Goal: Information Seeking & Learning: Learn about a topic

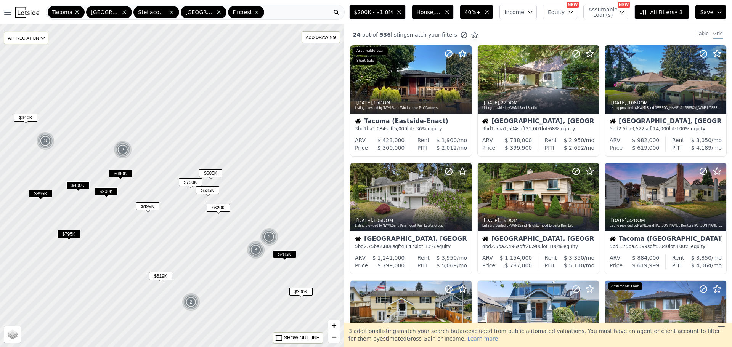
drag, startPoint x: 216, startPoint y: 143, endPoint x: 195, endPoint y: 150, distance: 22.4
click at [196, 150] on div at bounding box center [171, 185] width 412 height 387
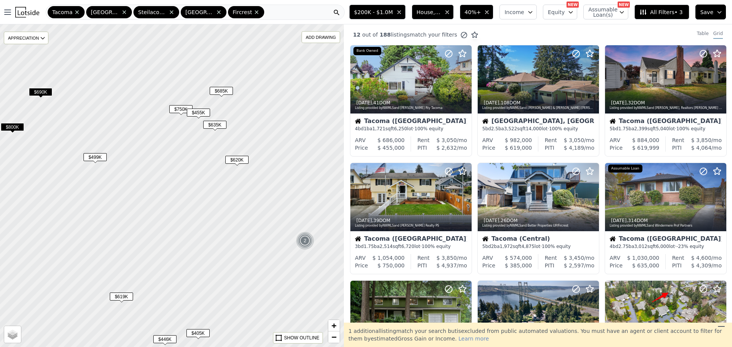
drag, startPoint x: 192, startPoint y: 143, endPoint x: 168, endPoint y: 187, distance: 50.1
click at [168, 187] on div at bounding box center [172, 185] width 412 height 387
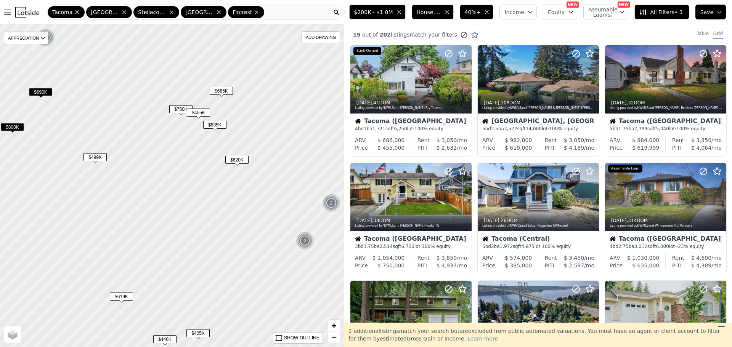
click at [196, 116] on span "$455K" at bounding box center [198, 113] width 23 height 8
click at [390, 89] on div at bounding box center [411, 96] width 120 height 14
click at [217, 123] on span "$635K" at bounding box center [214, 125] width 23 height 8
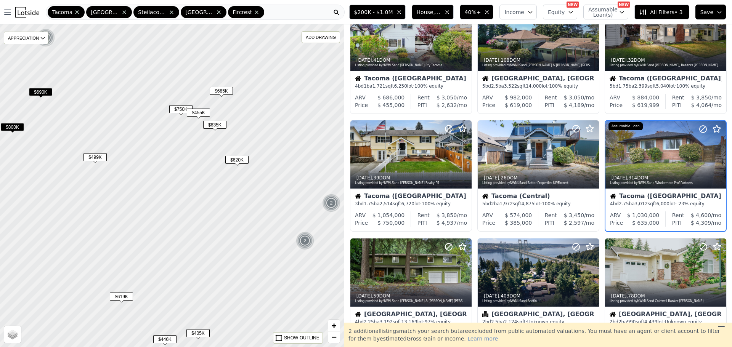
scroll to position [45, 0]
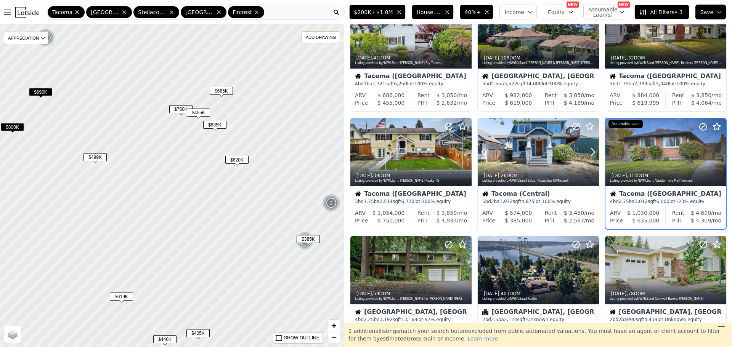
click at [659, 151] on div at bounding box center [665, 153] width 120 height 68
click at [235, 160] on span "$620K" at bounding box center [236, 160] width 23 height 8
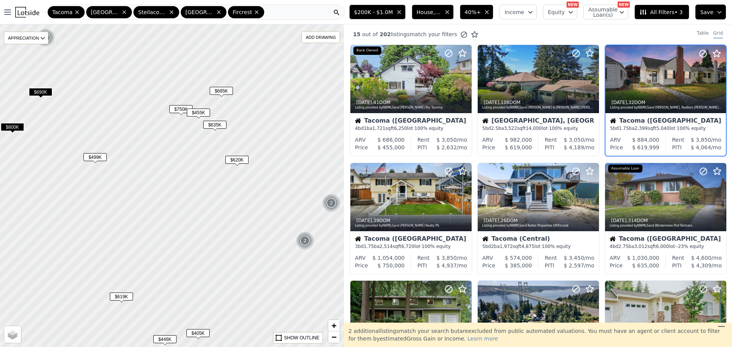
scroll to position [0, 0]
click at [181, 112] on span "$750K" at bounding box center [180, 109] width 23 height 8
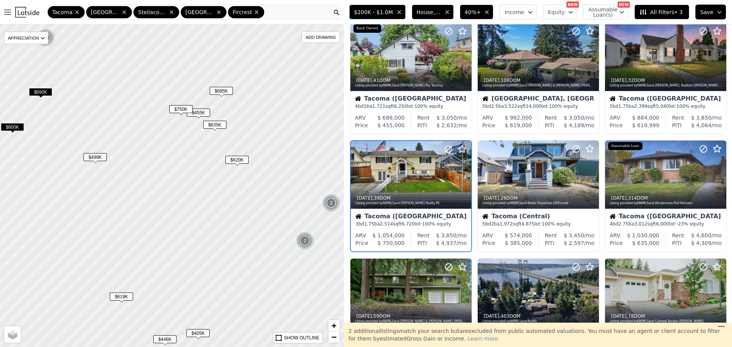
scroll to position [45, 0]
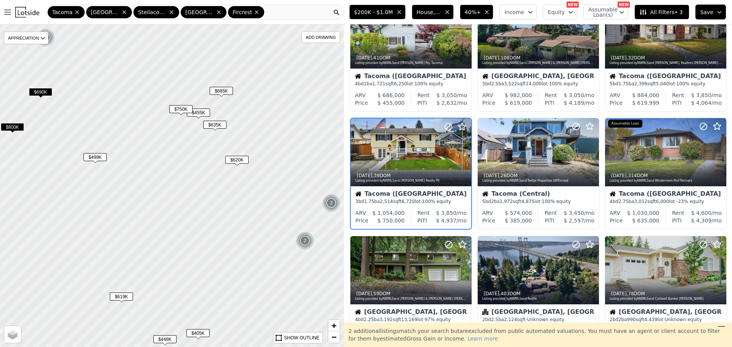
click at [216, 89] on span "$685K" at bounding box center [221, 91] width 23 height 8
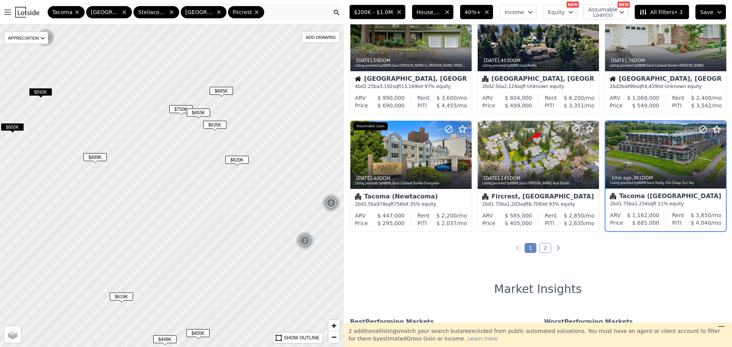
scroll to position [280, 0]
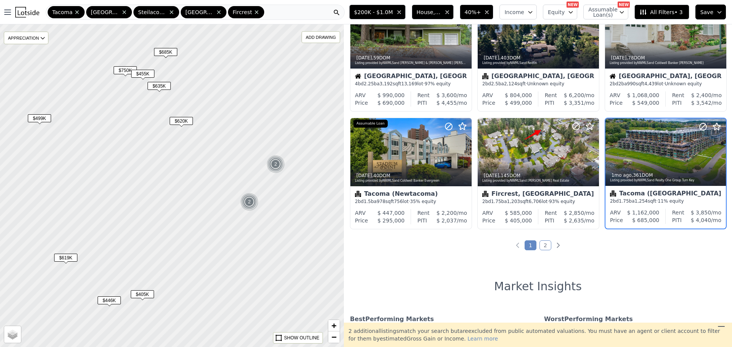
drag, startPoint x: 306, startPoint y: 204, endPoint x: 250, endPoint y: 161, distance: 71.2
click at [250, 163] on div at bounding box center [172, 185] width 412 height 387
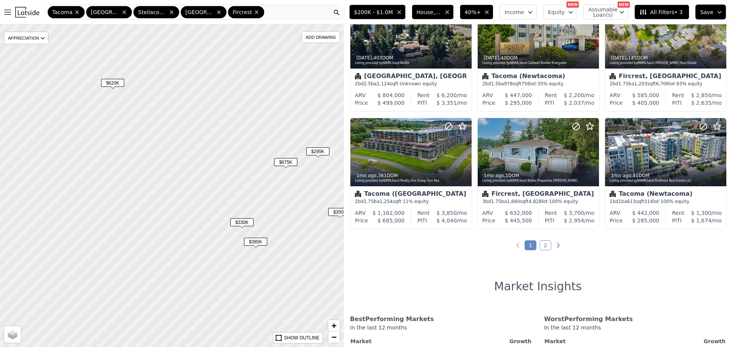
scroll to position [45, 0]
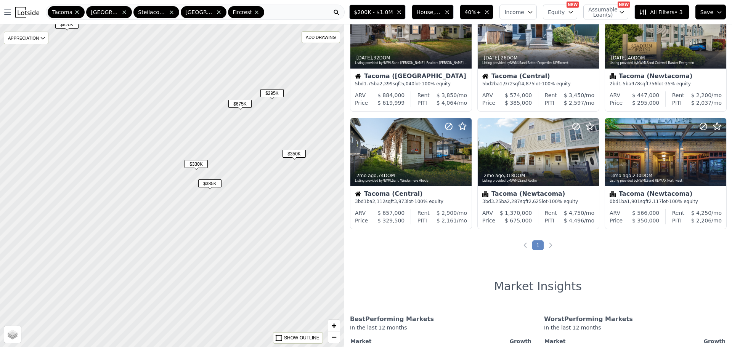
drag, startPoint x: 204, startPoint y: 170, endPoint x: 194, endPoint y: 150, distance: 22.2
click at [194, 150] on div at bounding box center [171, 181] width 412 height 387
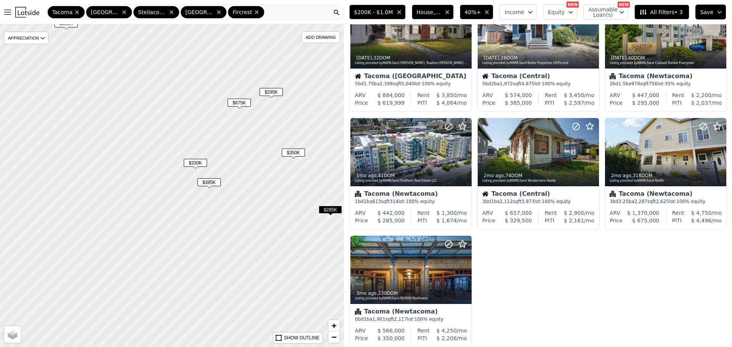
click at [190, 159] on span "$330K" at bounding box center [195, 163] width 23 height 8
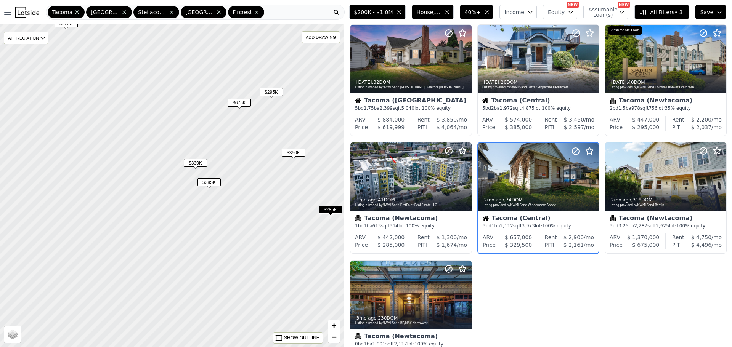
click at [209, 184] on span "$385K" at bounding box center [208, 182] width 23 height 8
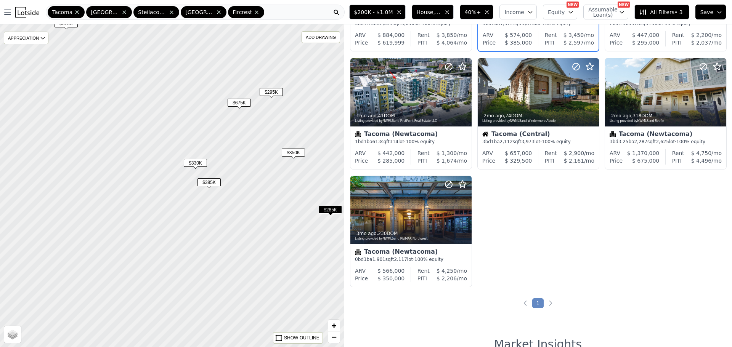
scroll to position [114, 0]
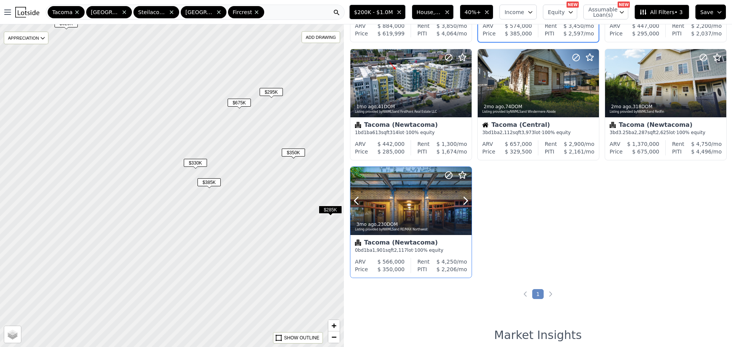
click at [412, 213] on div at bounding box center [410, 218] width 121 height 14
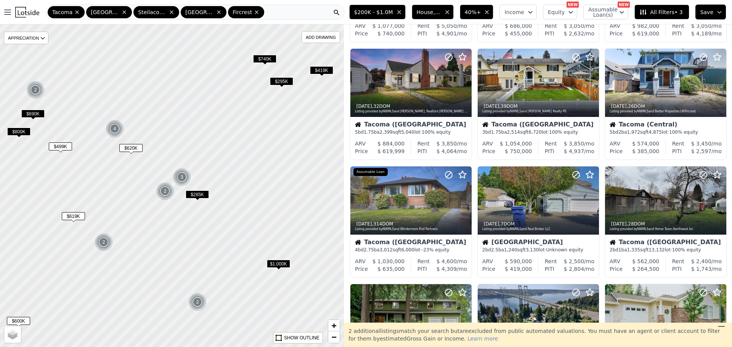
scroll to position [232, 0]
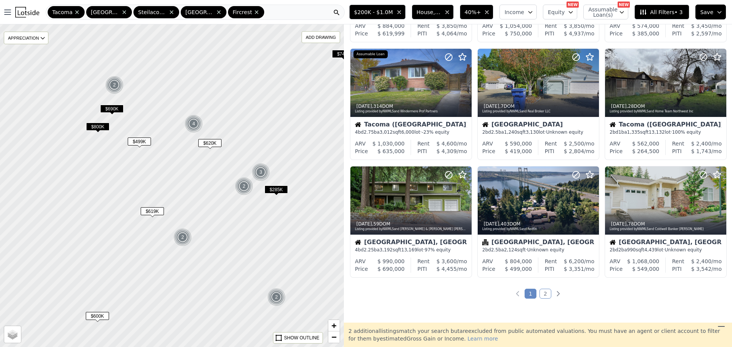
drag, startPoint x: 216, startPoint y: 192, endPoint x: 266, endPoint y: 184, distance: 50.6
click at [266, 184] on div at bounding box center [181, 183] width 412 height 387
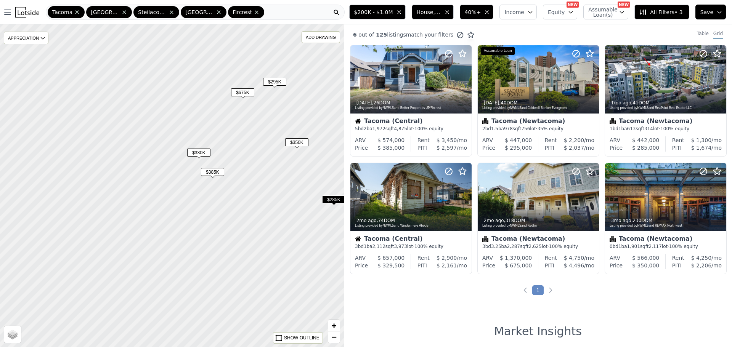
click at [213, 173] on span "$385K" at bounding box center [212, 172] width 23 height 8
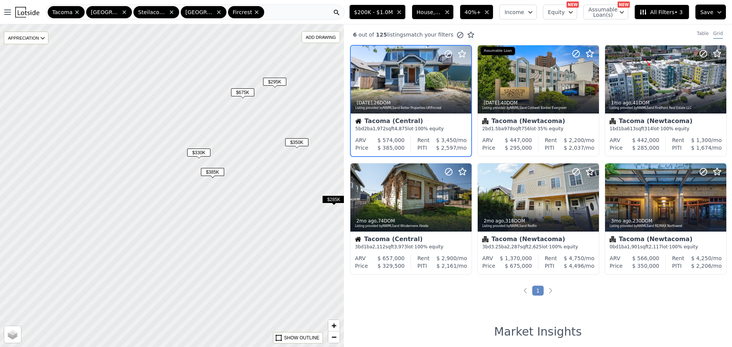
click at [194, 153] on span "$330K" at bounding box center [198, 153] width 23 height 8
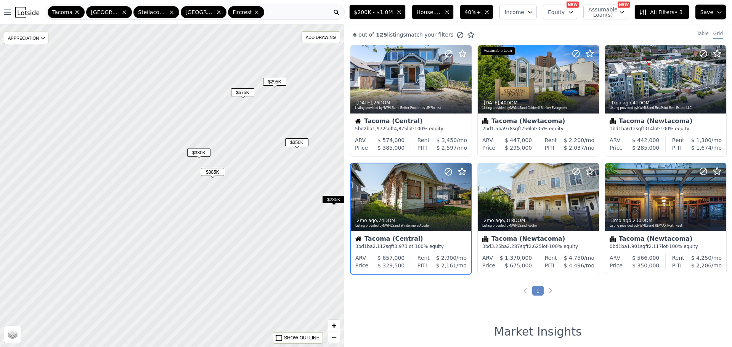
scroll to position [21, 0]
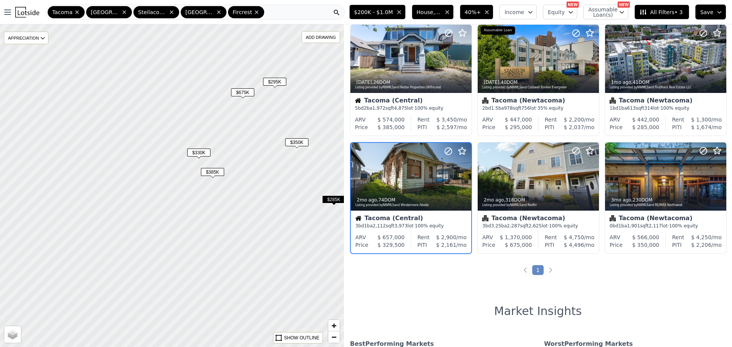
click at [251, 97] on div "$675K" at bounding box center [242, 93] width 23 height 11
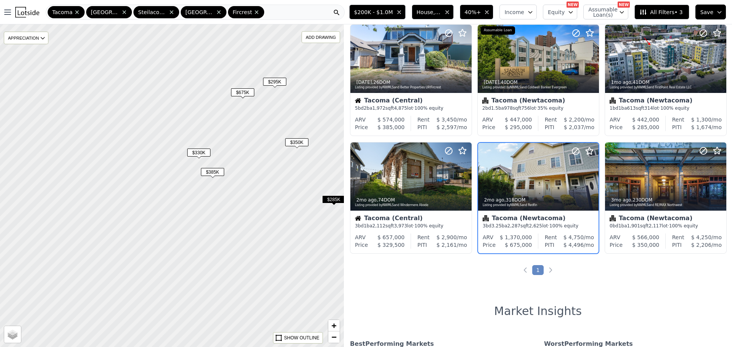
click at [271, 82] on span "$295K" at bounding box center [274, 82] width 23 height 8
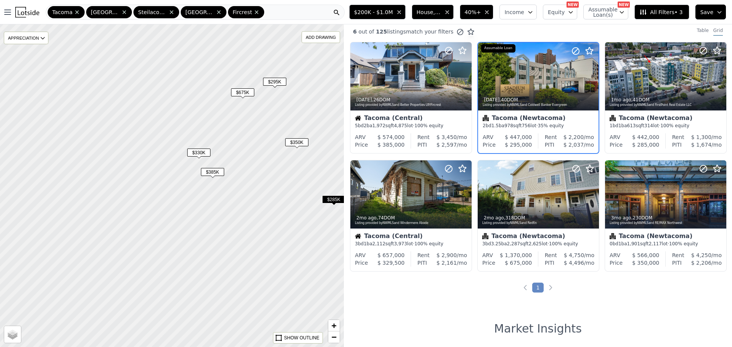
scroll to position [0, 0]
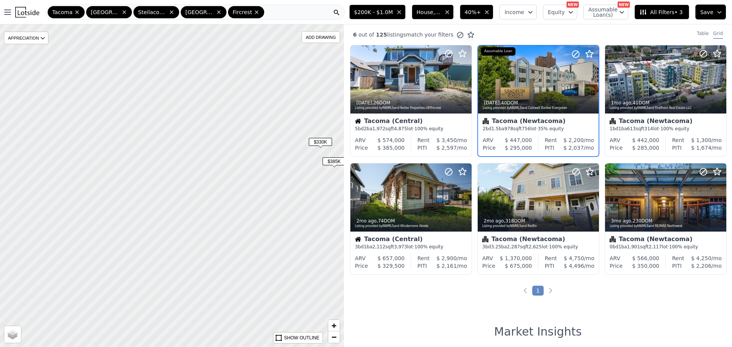
drag, startPoint x: 159, startPoint y: 136, endPoint x: 335, endPoint y: 104, distance: 178.7
click at [334, 105] on div at bounding box center [174, 184] width 412 height 387
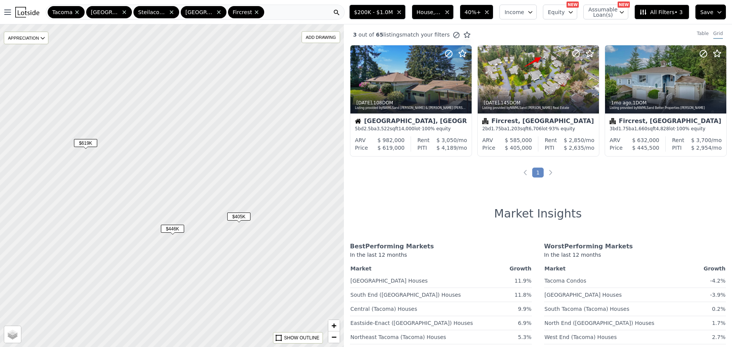
drag, startPoint x: 175, startPoint y: 210, endPoint x: 258, endPoint y: 98, distance: 140.0
click at [256, 99] on div at bounding box center [173, 185] width 412 height 387
click at [261, 215] on span "$405K" at bounding box center [259, 216] width 23 height 8
click at [192, 226] on span "$446K" at bounding box center [192, 228] width 23 height 8
click at [112, 143] on span "$619K" at bounding box center [106, 142] width 23 height 8
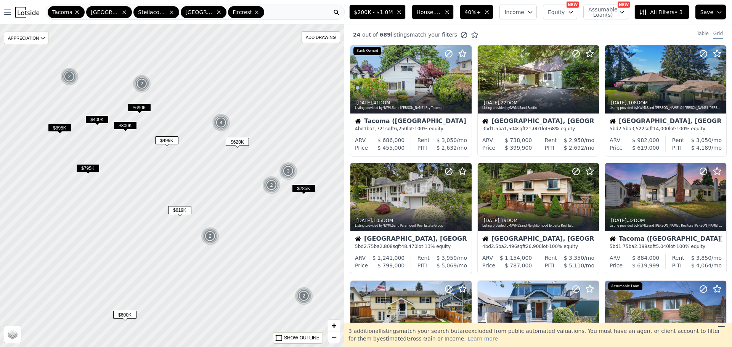
drag, startPoint x: 170, startPoint y: 126, endPoint x: 223, endPoint y: 189, distance: 82.0
click at [223, 189] on div at bounding box center [182, 191] width 412 height 387
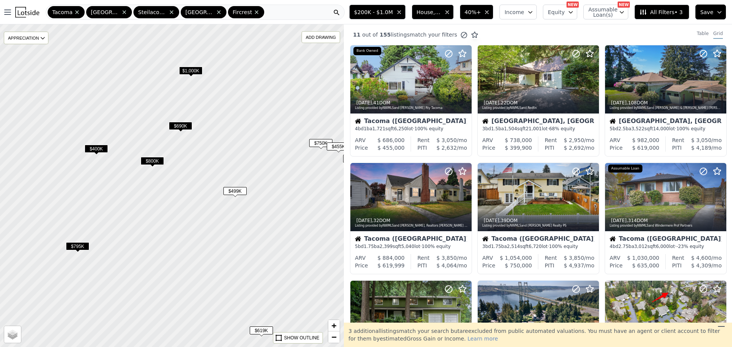
drag, startPoint x: 188, startPoint y: 159, endPoint x: 237, endPoint y: 197, distance: 63.0
click at [237, 197] on div "$499K" at bounding box center [234, 192] width 23 height 11
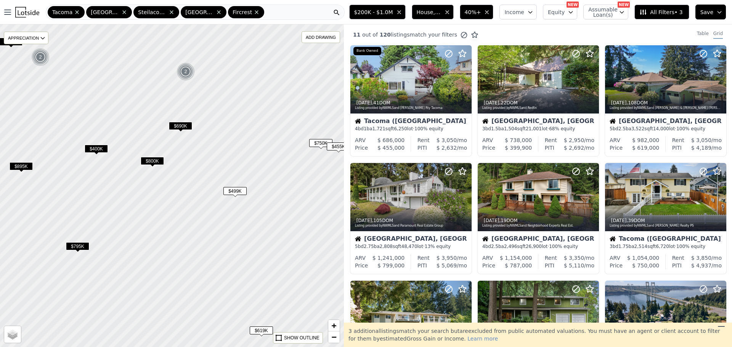
click at [234, 188] on span "$499K" at bounding box center [234, 191] width 23 height 8
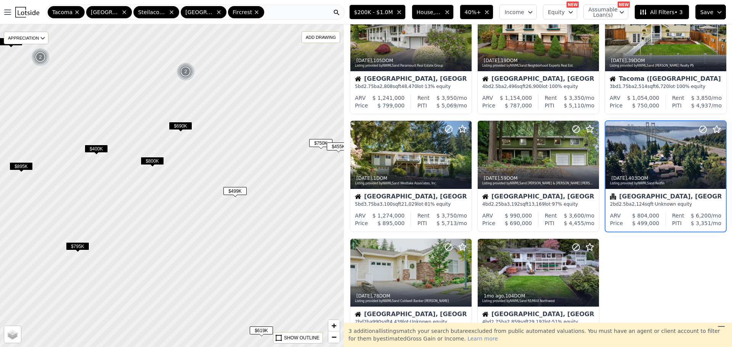
scroll to position [163, 0]
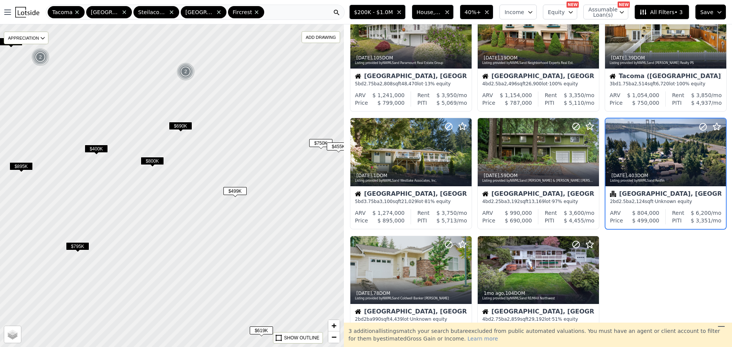
click at [152, 162] on span "$800K" at bounding box center [152, 161] width 23 height 8
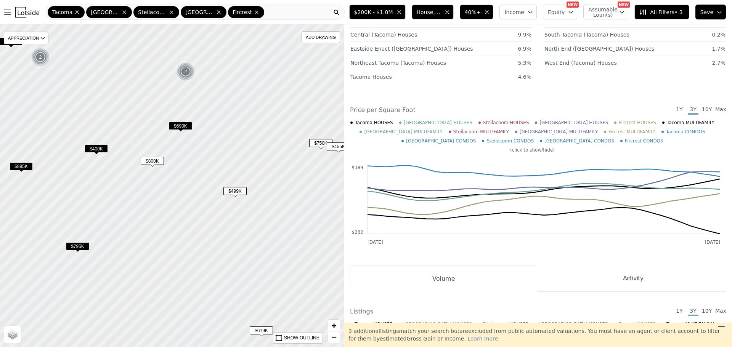
click at [183, 129] on span "$690K" at bounding box center [180, 126] width 23 height 8
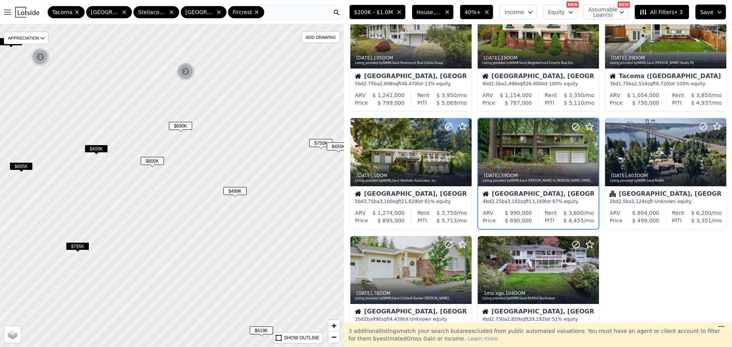
click at [99, 154] on div "$400K" at bounding box center [96, 150] width 23 height 11
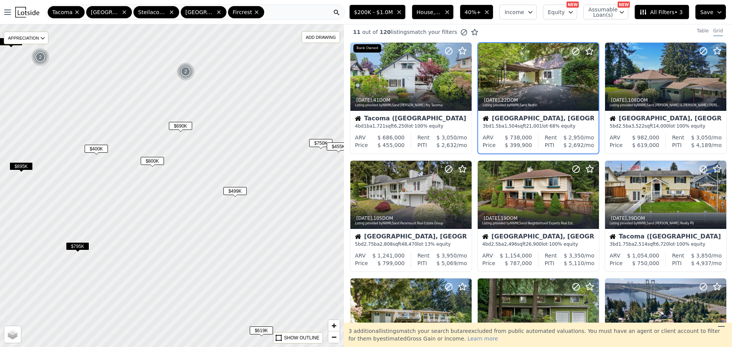
scroll to position [0, 0]
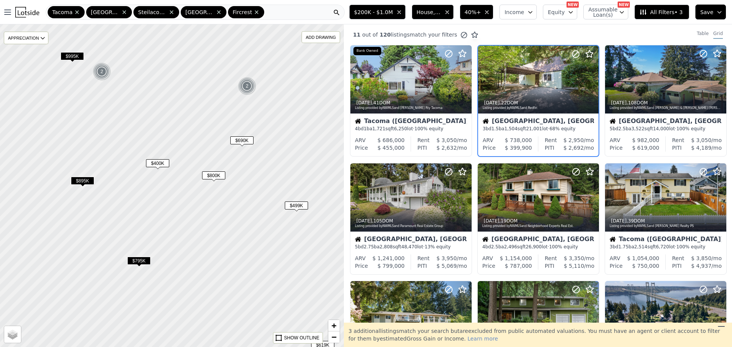
drag, startPoint x: 122, startPoint y: 164, endPoint x: 184, endPoint y: 178, distance: 63.0
click at [184, 178] on div at bounding box center [172, 185] width 412 height 387
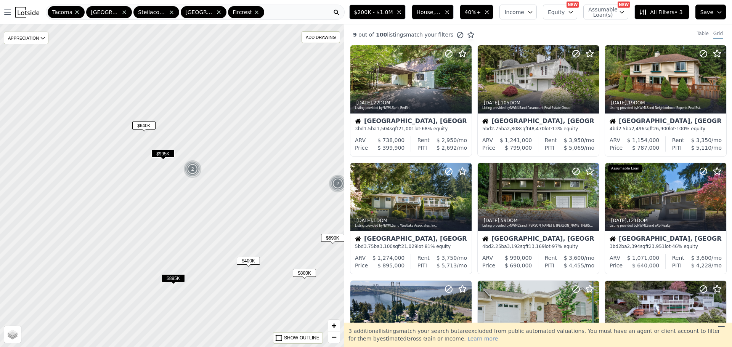
drag, startPoint x: 116, startPoint y: 181, endPoint x: 231, endPoint y: 265, distance: 142.9
click at [237, 304] on div at bounding box center [172, 185] width 412 height 387
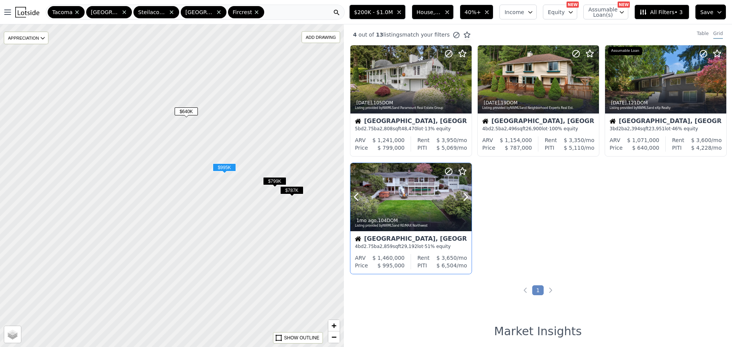
click at [393, 192] on div at bounding box center [410, 197] width 121 height 68
click at [190, 109] on span "$640K" at bounding box center [186, 111] width 23 height 8
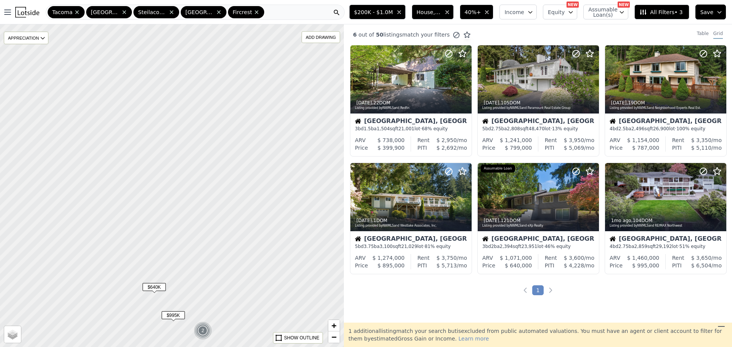
drag, startPoint x: 223, startPoint y: 102, endPoint x: 165, endPoint y: 284, distance: 191.4
click at [168, 288] on div at bounding box center [171, 188] width 412 height 387
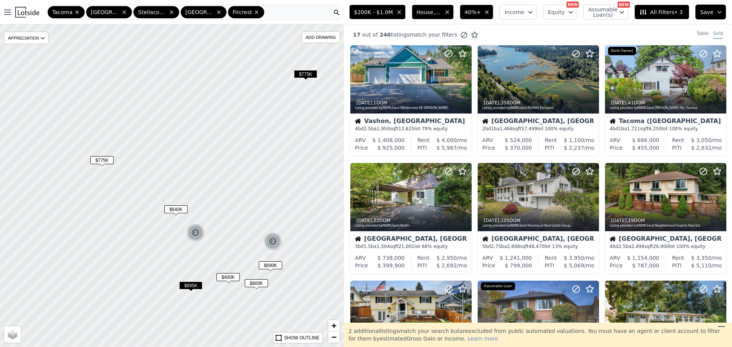
drag, startPoint x: 131, startPoint y: 229, endPoint x: 215, endPoint y: 173, distance: 100.7
click at [215, 173] on div at bounding box center [172, 185] width 412 height 387
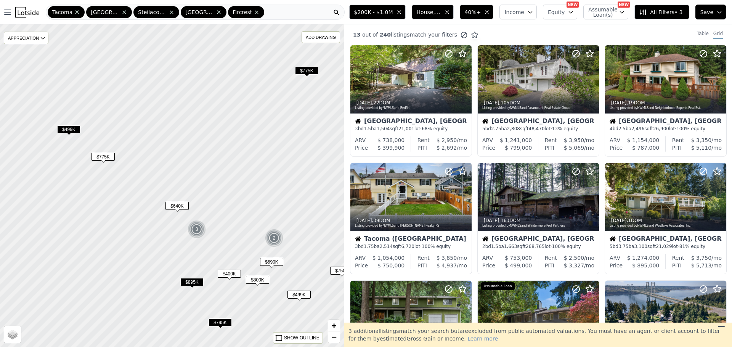
click at [308, 65] on div at bounding box center [172, 185] width 412 height 387
click at [308, 72] on span "$775K" at bounding box center [306, 71] width 23 height 8
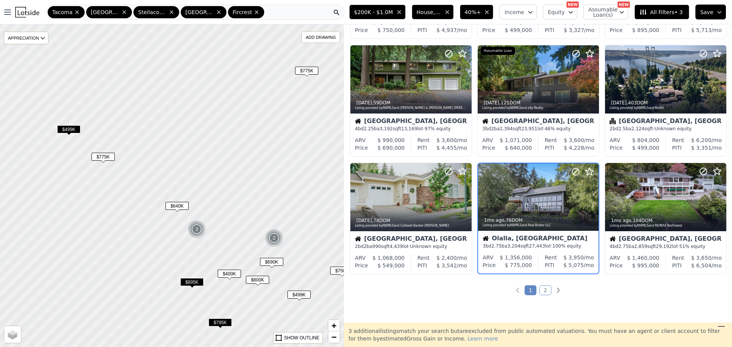
scroll to position [280, 0]
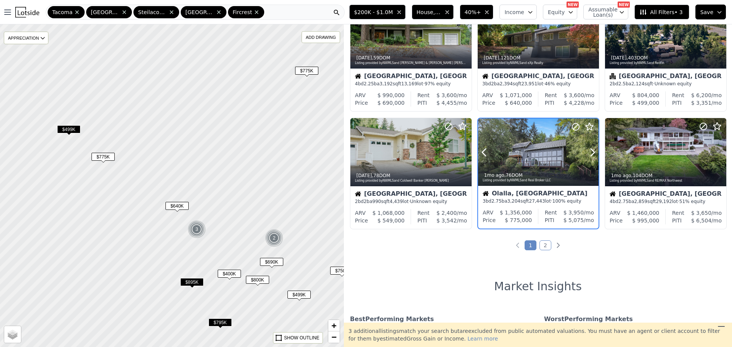
click at [497, 159] on button at bounding box center [493, 153] width 30 height 68
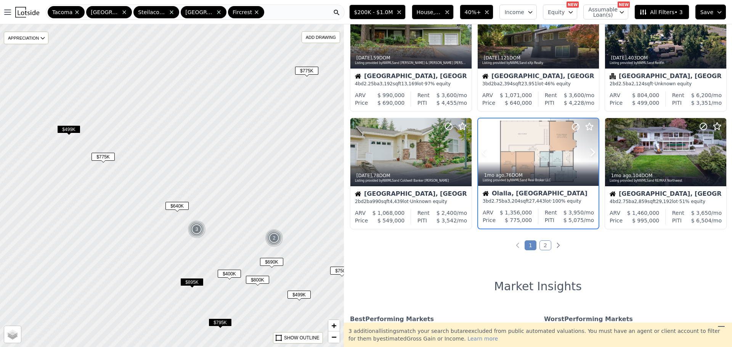
click at [581, 157] on div at bounding box center [574, 143] width 49 height 49
click at [193, 277] on div at bounding box center [172, 185] width 412 height 387
click at [196, 280] on span "$895K" at bounding box center [191, 282] width 23 height 8
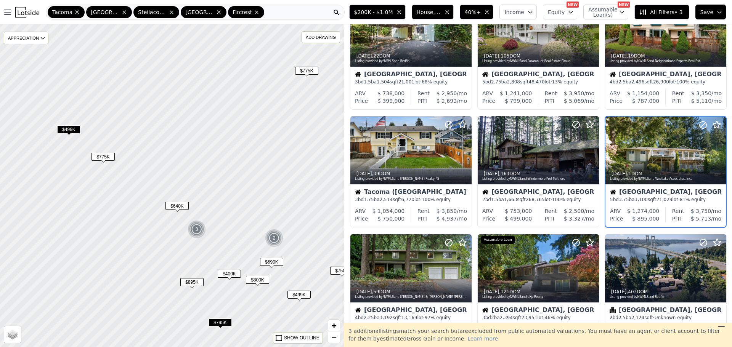
scroll to position [45, 0]
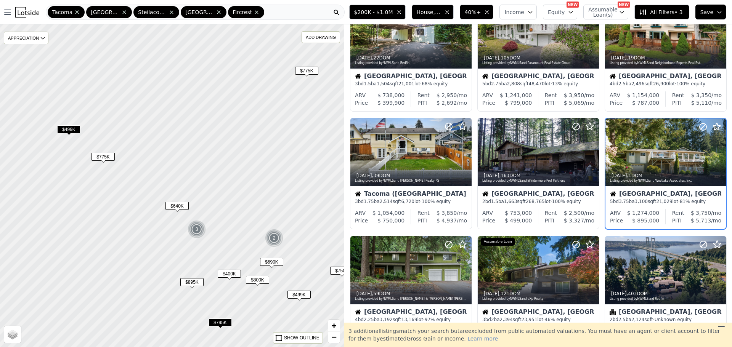
click at [229, 276] on span "$400K" at bounding box center [229, 274] width 23 height 8
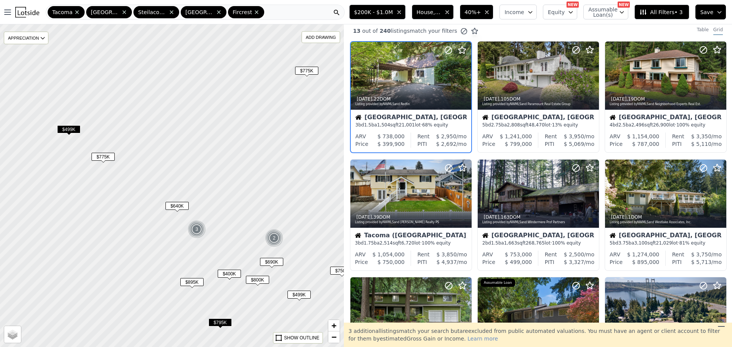
scroll to position [0, 0]
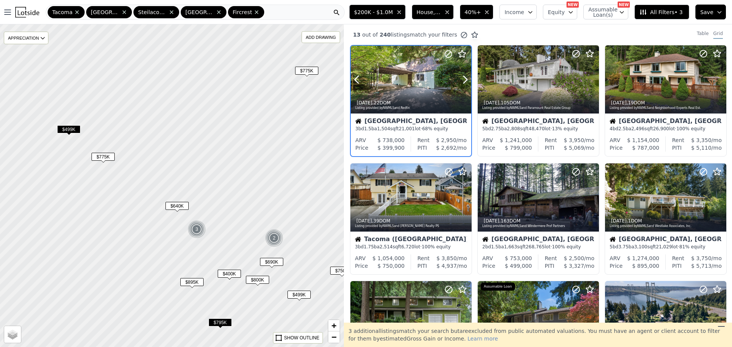
click at [403, 97] on div "5d ago , 22 DOM Listing provided by NWMLS and Redfin" at bounding box center [411, 104] width 120 height 18
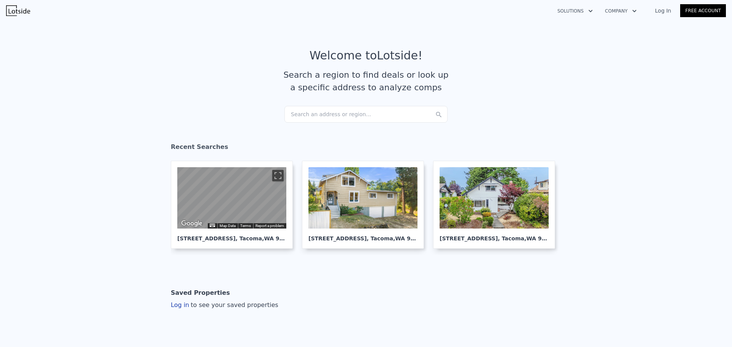
click at [376, 114] on div "Search an address or region..." at bounding box center [365, 114] width 163 height 17
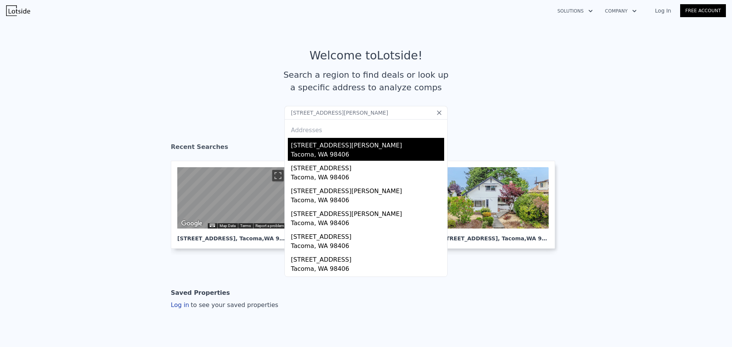
type input "1516 N Jackson Ave, Tacoma, WA, 98406, USA"
click at [297, 149] on div "1516 N Jackson Ave" at bounding box center [367, 144] width 153 height 12
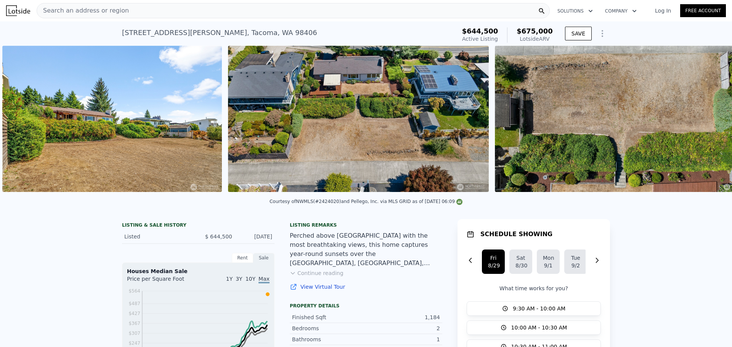
scroll to position [0, 5807]
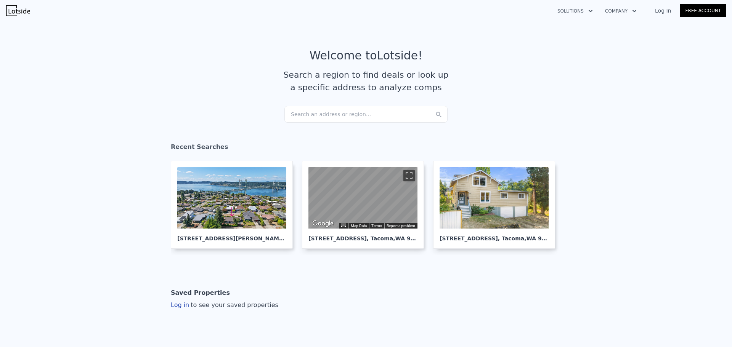
click at [311, 111] on div "Search an address or region..." at bounding box center [365, 114] width 163 height 17
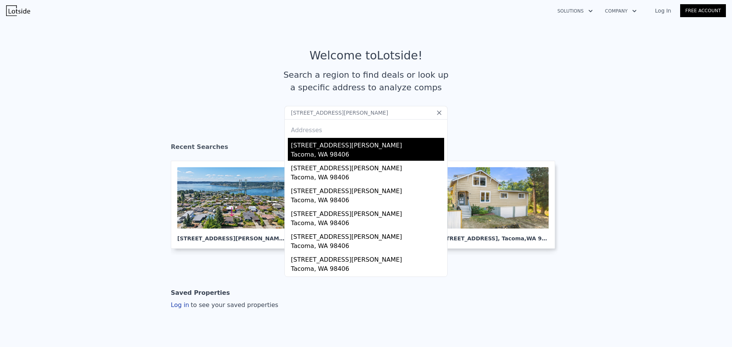
type input "7839 N Woodworth Ave, Tacoma, WA 98406"
click at [313, 147] on div "7839 N Woodworth Ave" at bounding box center [367, 144] width 153 height 12
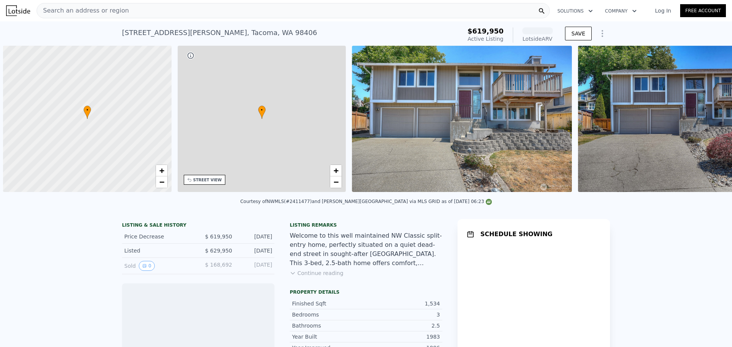
scroll to position [0, 3]
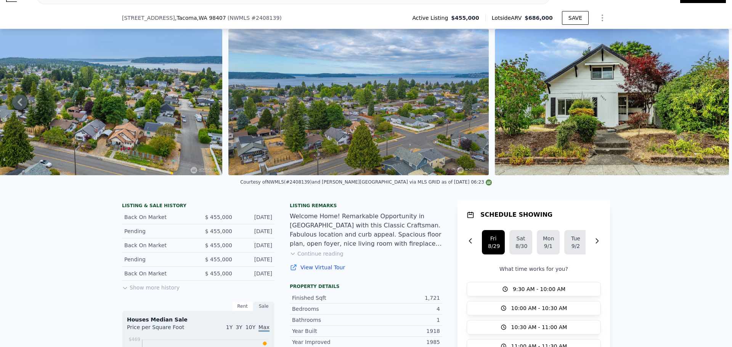
scroll to position [150, 0]
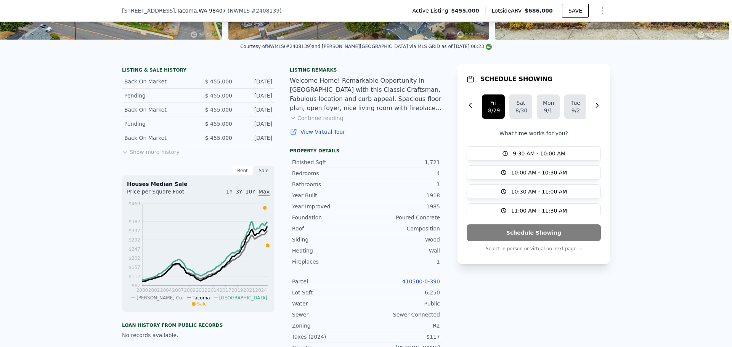
drag, startPoint x: 430, startPoint y: 190, endPoint x: 440, endPoint y: 191, distance: 10.8
click at [434, 188] on div "1" at bounding box center [403, 185] width 74 height 8
drag, startPoint x: 425, startPoint y: 206, endPoint x: 438, endPoint y: 205, distance: 12.2
click at [438, 201] on div "Year Built 1918" at bounding box center [366, 195] width 152 height 11
click at [435, 209] on div "1985" at bounding box center [403, 207] width 74 height 8
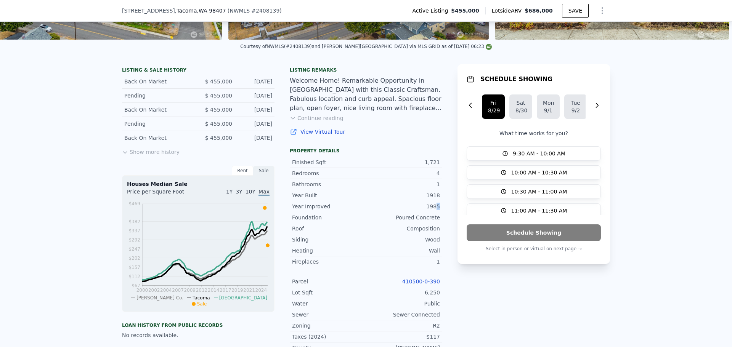
click at [422, 285] on link "410500-0-390" at bounding box center [421, 282] width 38 height 6
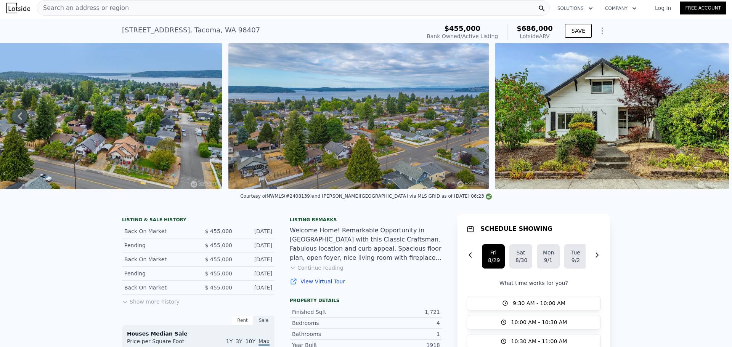
scroll to position [0, 0]
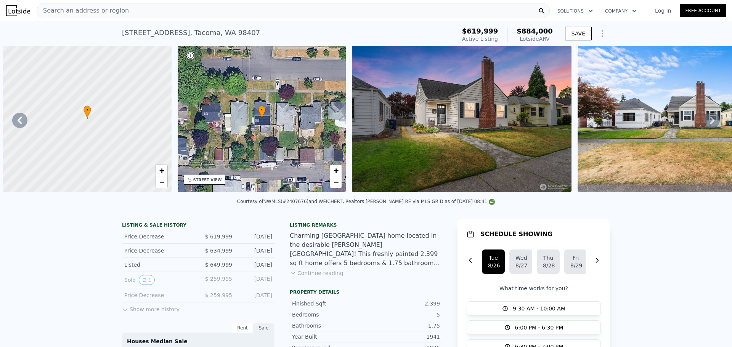
scroll to position [0, 2154]
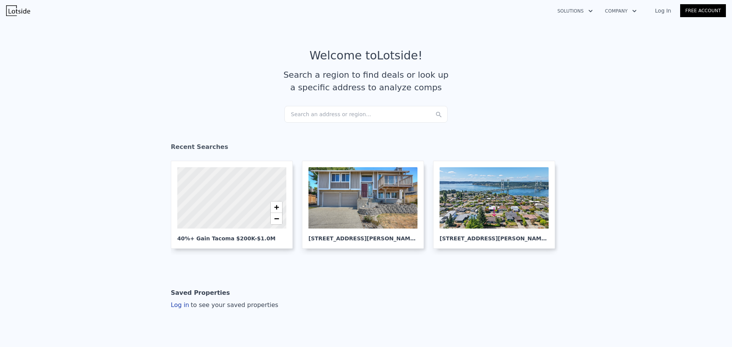
click at [321, 112] on div "Search an address or region..." at bounding box center [365, 114] width 163 height 17
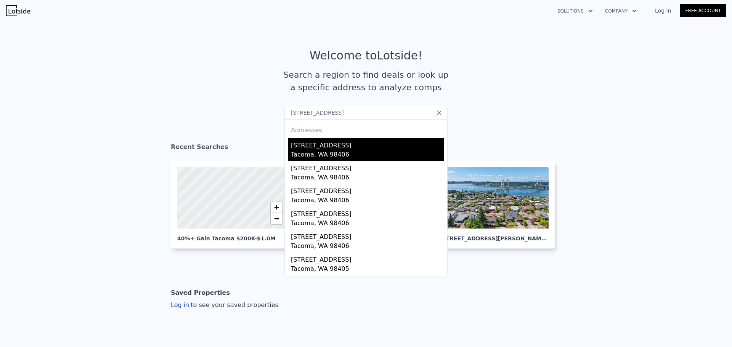
type input "4519 N 9th St, Tacoma, WA 98406"
click at [321, 144] on div "4519 N 9th St" at bounding box center [367, 144] width 153 height 12
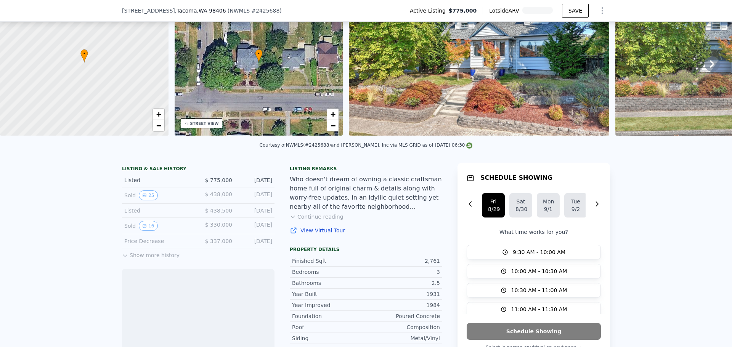
scroll to position [76, 0]
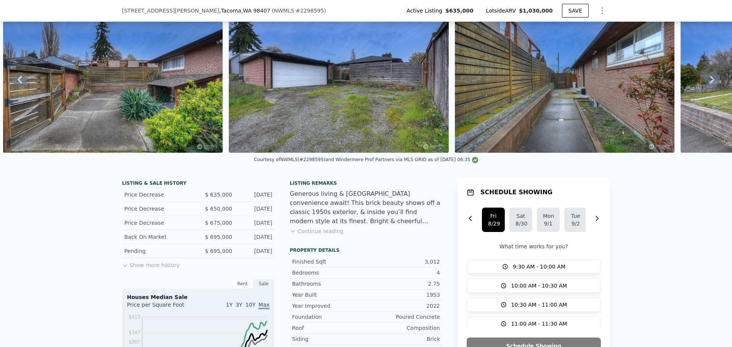
scroll to position [35, 0]
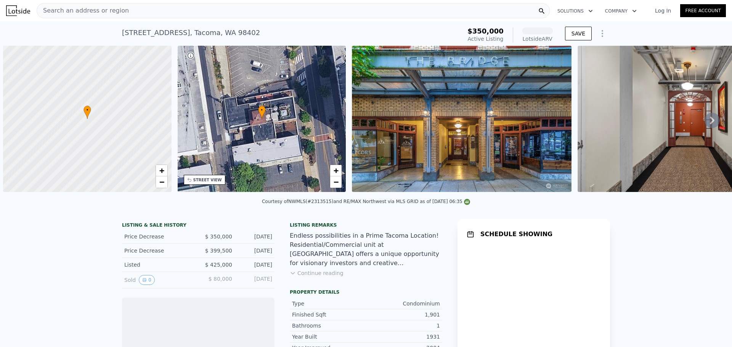
scroll to position [0, 3]
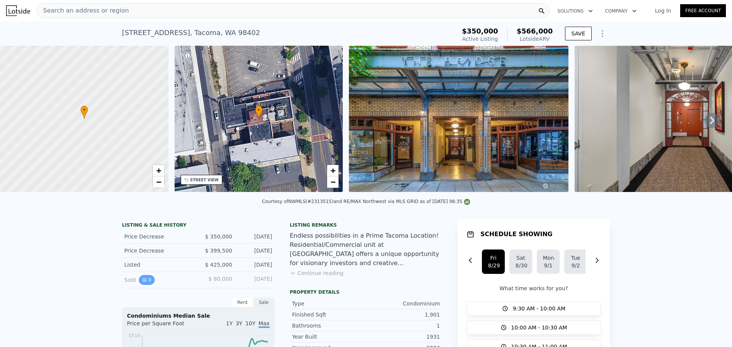
click at [148, 285] on button "0" at bounding box center [147, 280] width 16 height 10
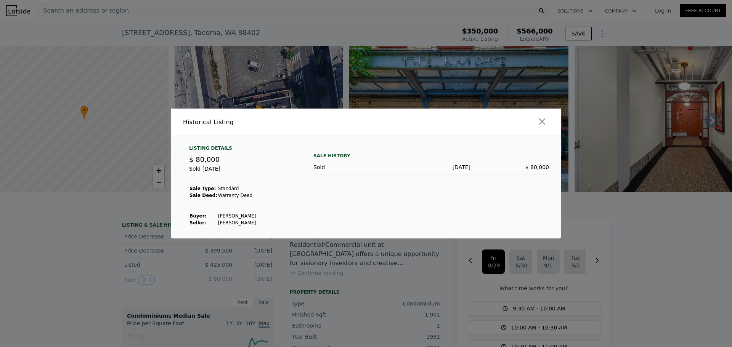
click at [91, 256] on div at bounding box center [366, 173] width 732 height 347
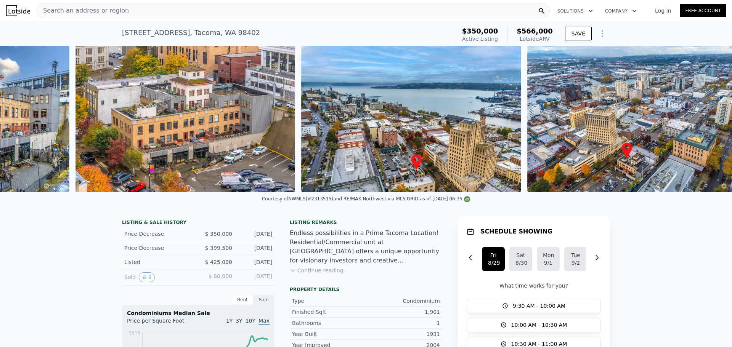
scroll to position [0, 2341]
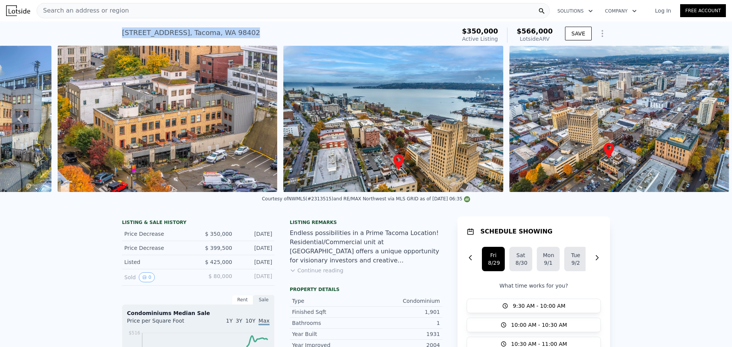
drag, startPoint x: 112, startPoint y: 36, endPoint x: 266, endPoint y: 40, distance: 153.7
click at [266, 40] on div "744 Market St # 101c , Tacoma , WA 98402 Active at $350k (~ARV $566k ) $350,000…" at bounding box center [366, 33] width 732 height 24
click at [266, 40] on div "744 Market St # 101c , Tacoma , WA 98402 Active at $350k (~ARV $566k )" at bounding box center [287, 34] width 331 height 21
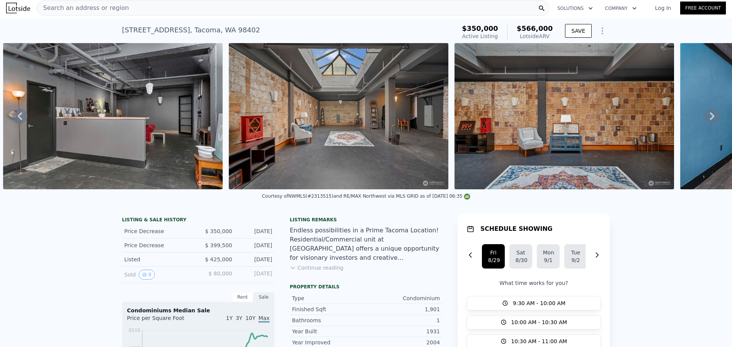
scroll to position [0, 0]
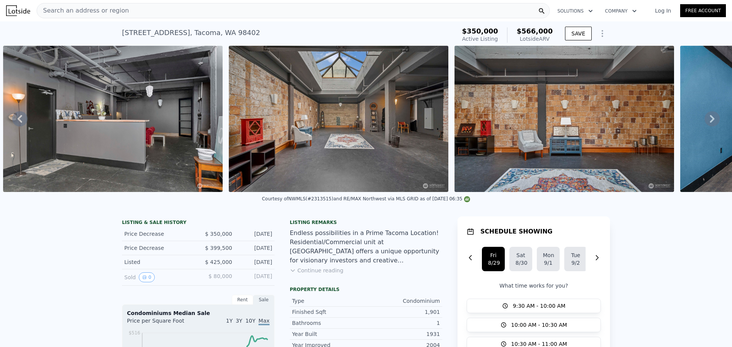
click at [603, 30] on icon "Show Options" at bounding box center [602, 33] width 9 height 9
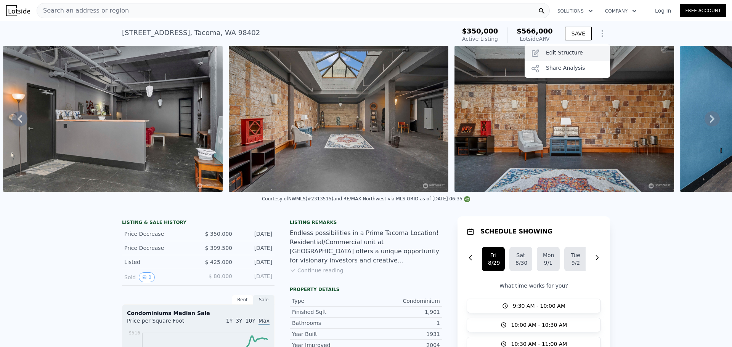
click at [579, 56] on div "Edit Structure" at bounding box center [566, 53] width 85 height 15
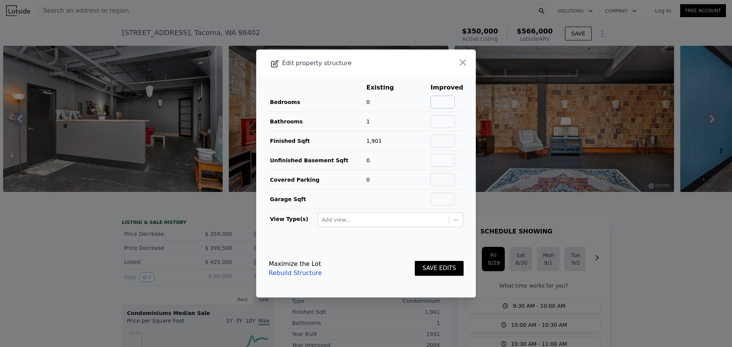
click at [439, 104] on input "text" at bounding box center [442, 102] width 24 height 13
type input "2"
click at [431, 77] on main "Existing Improved Bedrooms 0 2 Bathrooms 1 Finished Sqft 1,901 Unfinished Basem…" at bounding box center [366, 158] width 220 height 163
click at [448, 118] on input "text" at bounding box center [442, 121] width 24 height 13
type input "2"
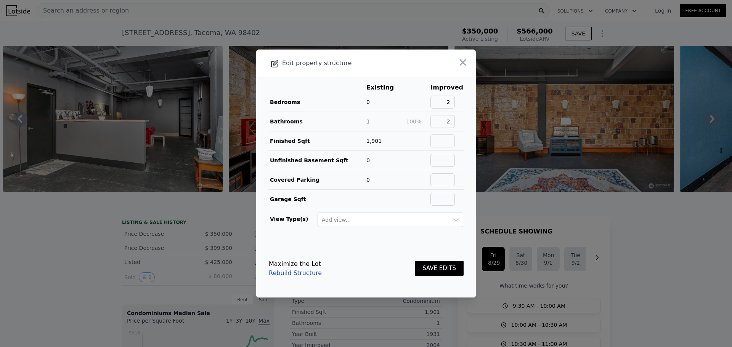
click at [461, 116] on main "Existing Improved Bedrooms 0 2 Bathrooms 1 100% 2 Finished Sqft 1,901 Unfinishe…" at bounding box center [366, 158] width 220 height 163
click at [442, 274] on button "SAVE EDITS" at bounding box center [439, 268] width 49 height 15
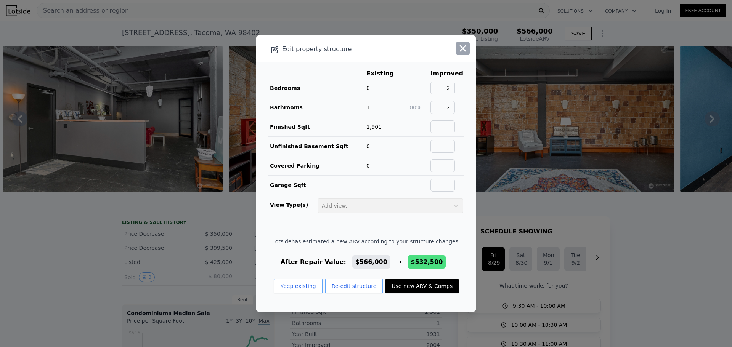
click at [457, 46] on icon "button" at bounding box center [462, 48] width 11 height 11
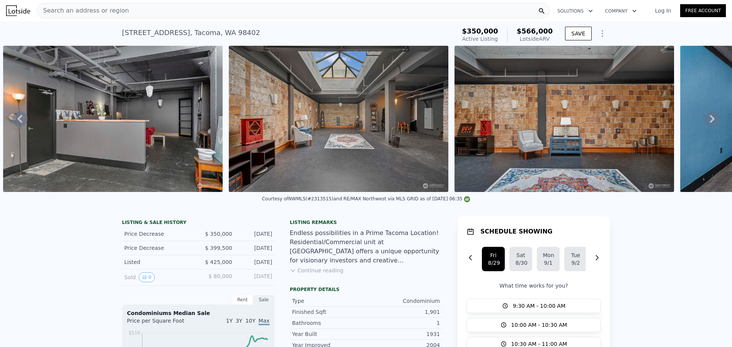
click at [358, 136] on img at bounding box center [339, 119] width 220 height 146
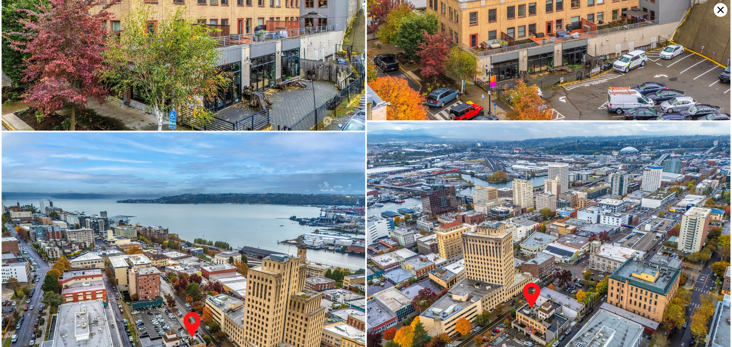
scroll to position [1103, 0]
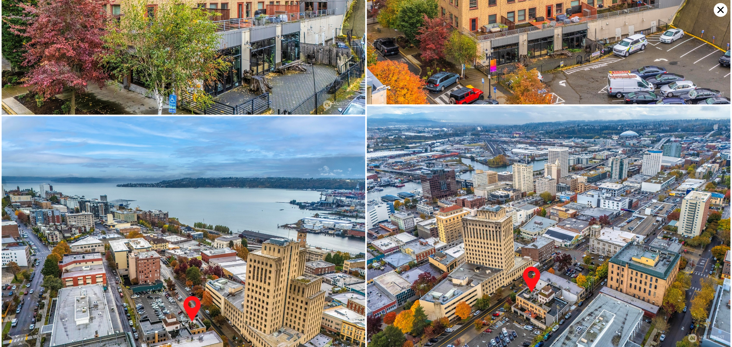
click at [717, 13] on icon at bounding box center [720, 10] width 14 height 14
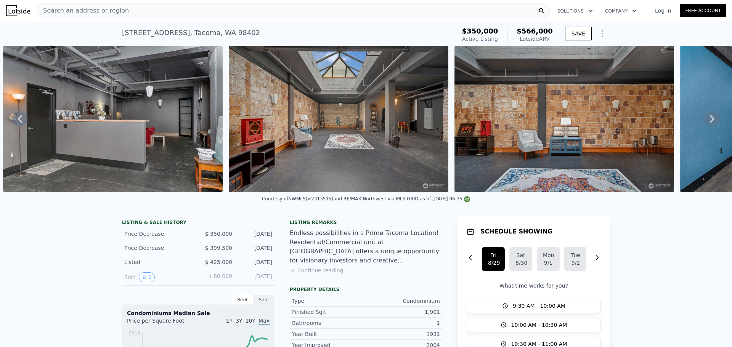
click at [305, 274] on button "Continue reading" at bounding box center [317, 271] width 54 height 8
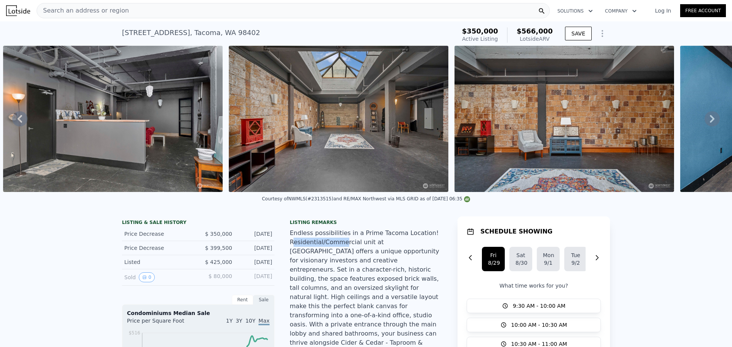
drag, startPoint x: 289, startPoint y: 251, endPoint x: 335, endPoint y: 251, distance: 46.1
click at [335, 251] on div "Endless possibilities in a Prime Tacoma Location! Residential/Commercial unit a…" at bounding box center [366, 306] width 152 height 155
click at [335, 250] on div "Endless possibilities in a Prime Tacoma Location! Residential/Commercial unit a…" at bounding box center [366, 306] width 152 height 155
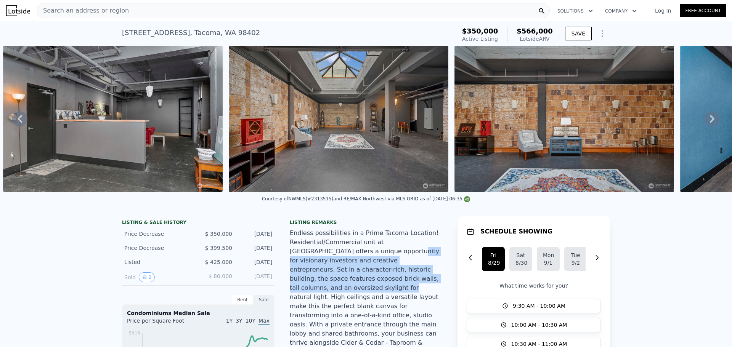
drag, startPoint x: 324, startPoint y: 255, endPoint x: 357, endPoint y: 284, distance: 44.0
click at [357, 284] on div "Endless possibilities in a Prime Tacoma Location! Residential/Commercial unit a…" at bounding box center [366, 306] width 152 height 155
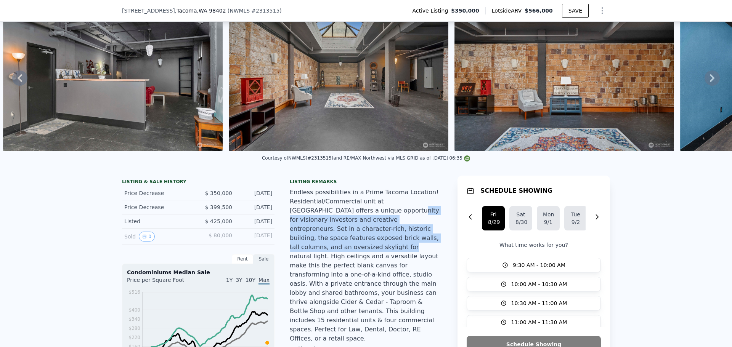
scroll to position [35, 0]
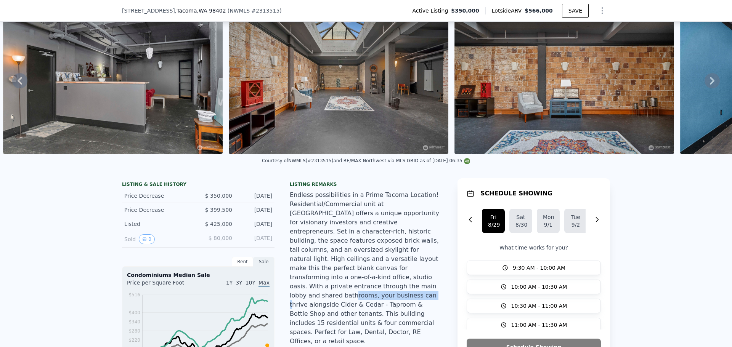
drag, startPoint x: 317, startPoint y: 284, endPoint x: 383, endPoint y: 287, distance: 66.4
click at [383, 287] on div "Endless possibilities in a Prime Tacoma Location! Residential/Commercial unit a…" at bounding box center [366, 268] width 152 height 155
drag, startPoint x: 396, startPoint y: 274, endPoint x: 318, endPoint y: 283, distance: 79.1
click at [318, 283] on div "Endless possibilities in a Prime Tacoma Location! Residential/Commercial unit a…" at bounding box center [366, 268] width 152 height 155
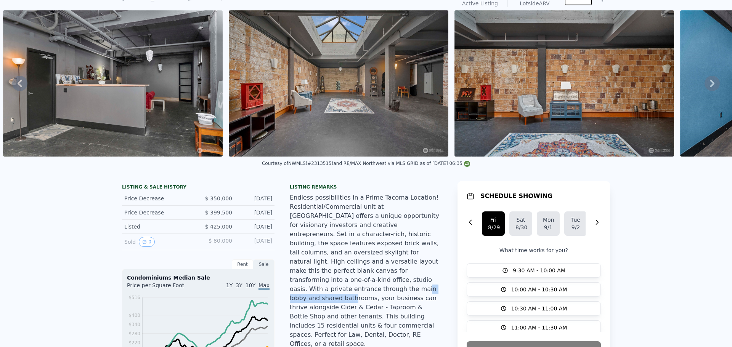
scroll to position [0, 0]
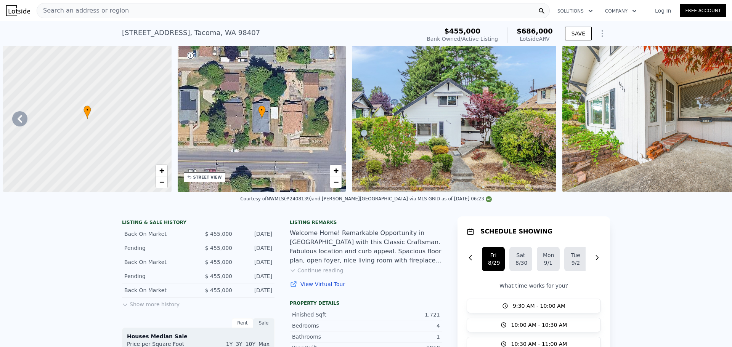
scroll to position [0, 8633]
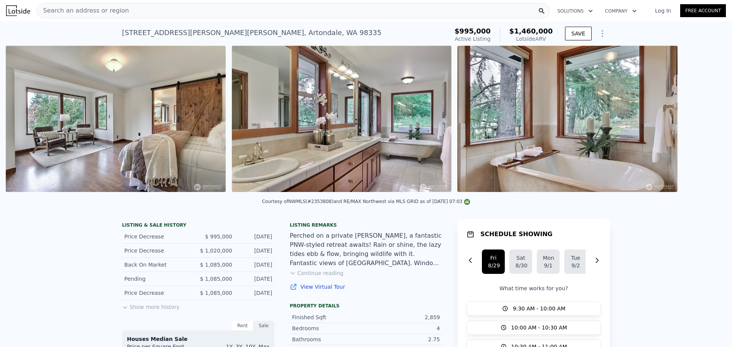
scroll to position [0, 3395]
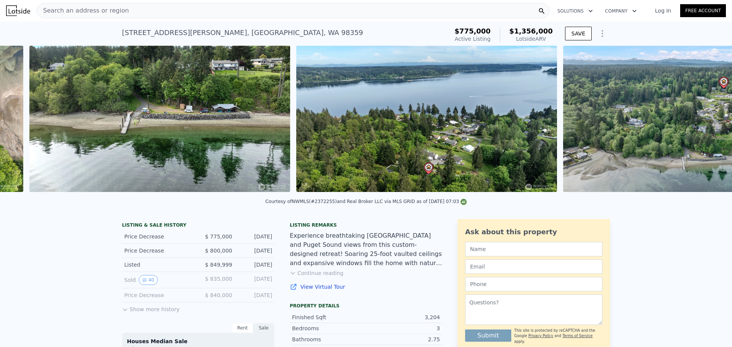
scroll to position [0, 8305]
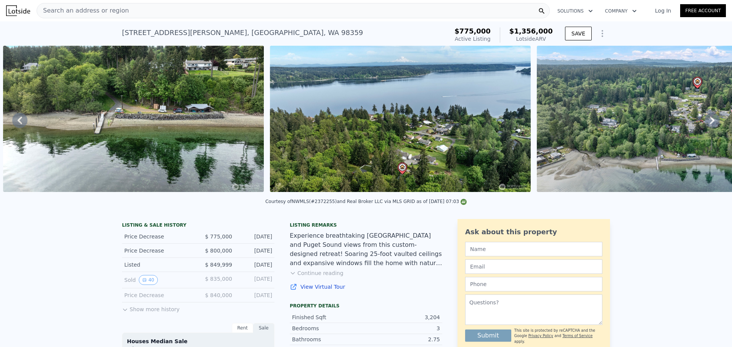
click at [329, 277] on button "Continue reading" at bounding box center [317, 273] width 54 height 8
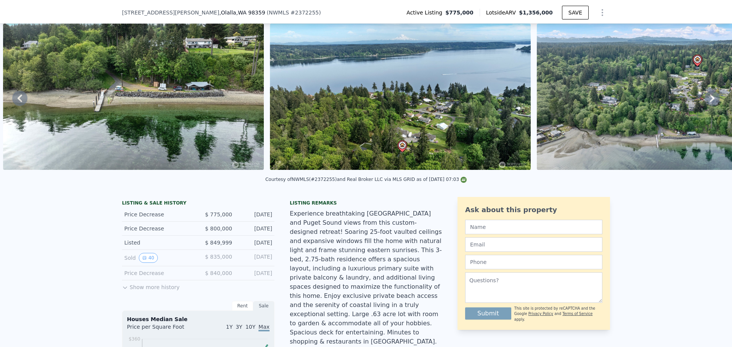
scroll to position [35, 0]
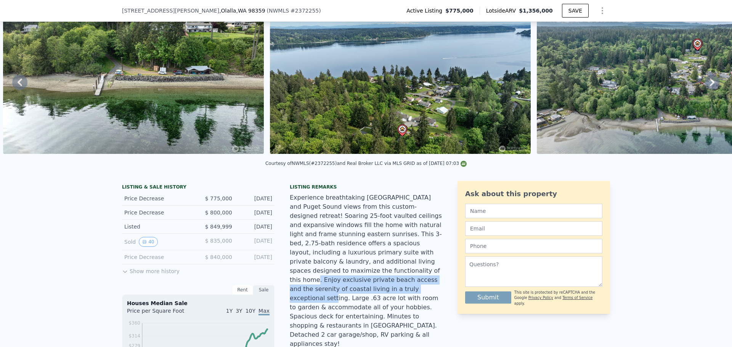
drag, startPoint x: 357, startPoint y: 266, endPoint x: 336, endPoint y: 284, distance: 27.6
click at [336, 284] on div "Experience breathtaking Mount Rainier and Puget Sound views from this custom-de…" at bounding box center [366, 270] width 152 height 155
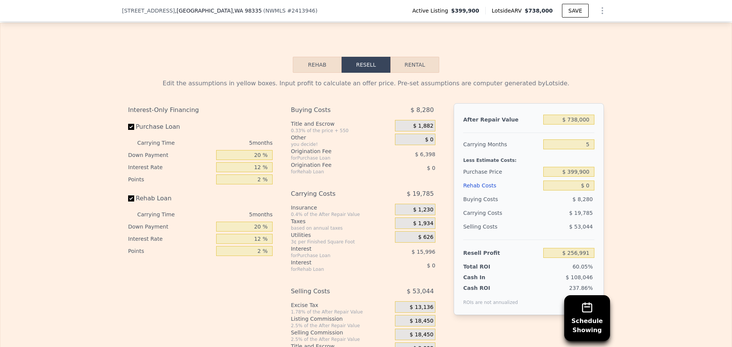
scroll to position [1064, 0]
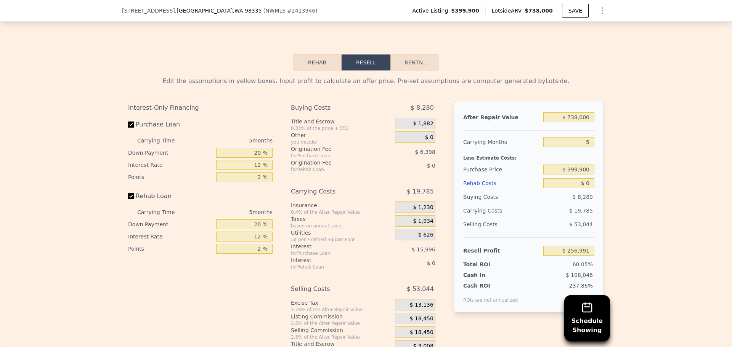
click at [327, 66] on button "Rehab" at bounding box center [317, 62] width 49 height 16
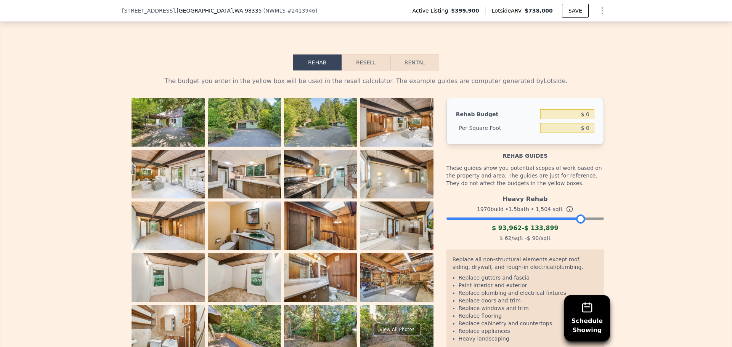
drag, startPoint x: 593, startPoint y: 229, endPoint x: 576, endPoint y: 229, distance: 17.5
click at [576, 224] on div at bounding box center [580, 219] width 9 height 9
drag, startPoint x: 584, startPoint y: 139, endPoint x: 596, endPoint y: 148, distance: 15.0
click at [594, 142] on div "Rehab Budget $ 0 Per Square Foot $ 0" at bounding box center [524, 121] width 157 height 46
type input "$ 80"
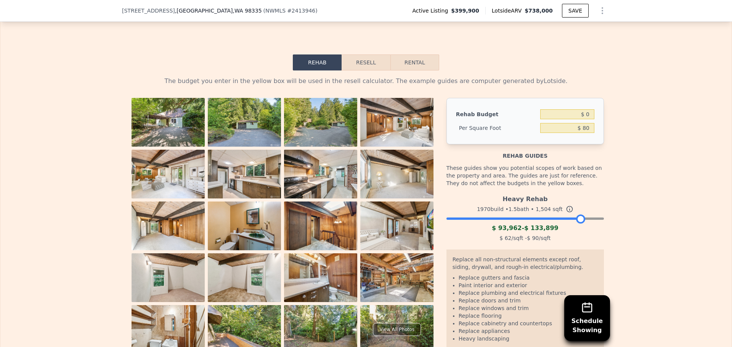
click at [647, 135] on div "The budget you enter in the yellow box will be used in the resell calculator. T…" at bounding box center [365, 219] width 731 height 297
type input "$ 120,320"
click at [361, 69] on button "Resell" at bounding box center [365, 62] width 48 height 16
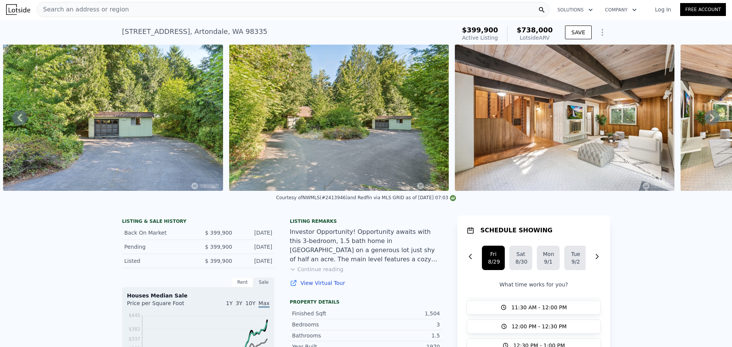
scroll to position [0, 0]
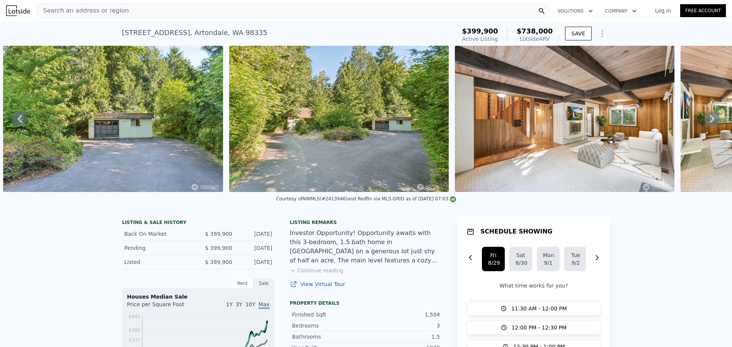
click at [111, 143] on img at bounding box center [113, 119] width 220 height 146
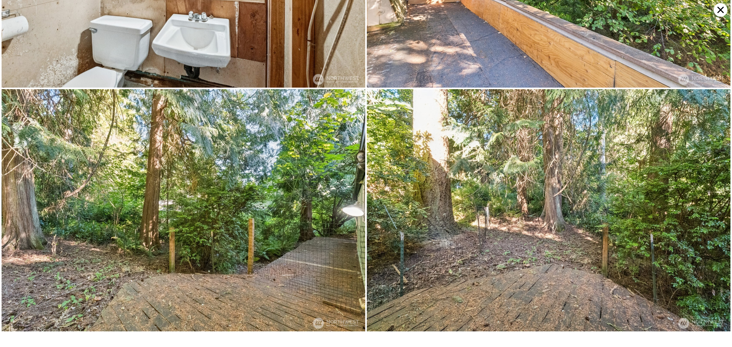
scroll to position [1936, 0]
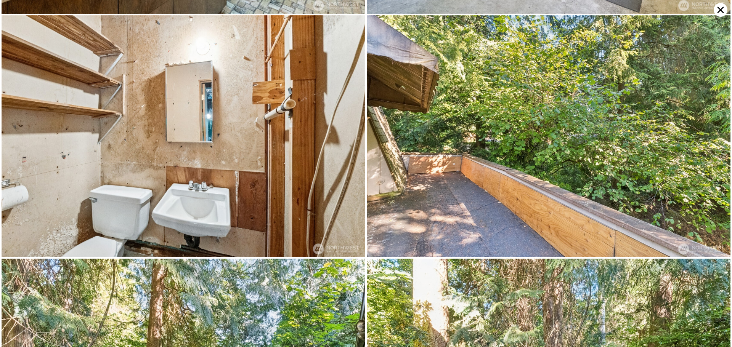
click at [717, 9] on icon at bounding box center [720, 10] width 14 height 14
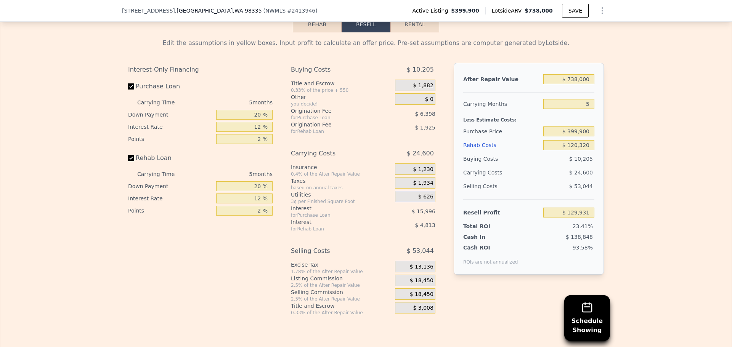
scroll to position [1141, 0]
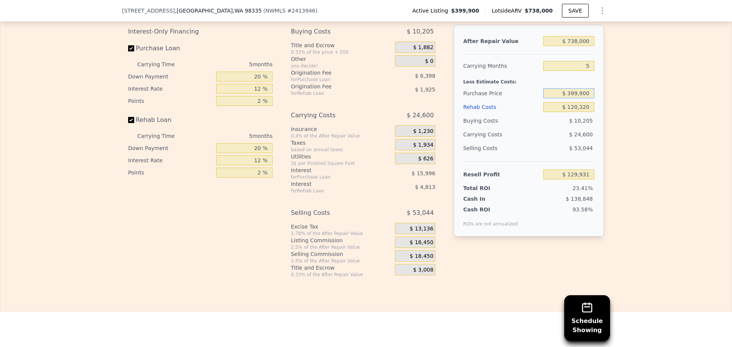
drag, startPoint x: 569, startPoint y: 104, endPoint x: 601, endPoint y: 113, distance: 32.9
click at [600, 112] on div "After Repair Value $ 738,000 Carrying Months 5 Less Estimate Costs: Purchase Pr…" at bounding box center [529, 131] width 150 height 212
type input "$ 375,000"
click at [609, 123] on div "Edit the assumptions in yellow boxes. Input profit to calculate an offer price.…" at bounding box center [365, 136] width 731 height 284
type input "$ 156,307"
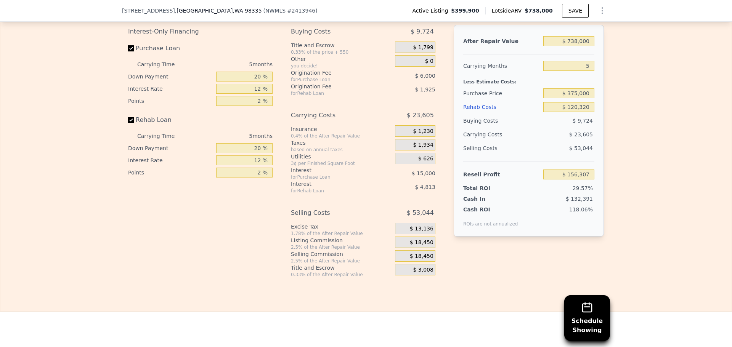
click at [554, 141] on div "$ 23,605" at bounding box center [554, 135] width 80 height 14
click at [417, 260] on span "$ 18,450" at bounding box center [422, 256] width 24 height 7
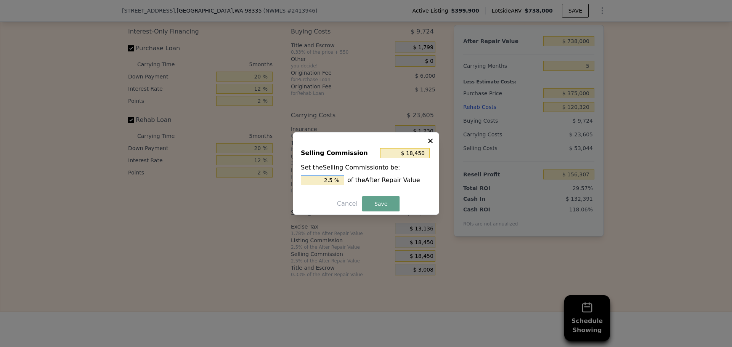
drag, startPoint x: 317, startPoint y: 179, endPoint x: 442, endPoint y: 198, distance: 126.8
click at [427, 195] on div "Selling Commission $ 18,450 Set the Selling Commission to be: 2.5 % of the Afte…" at bounding box center [366, 173] width 146 height 83
type input "$ 0"
type input "0 %"
click at [370, 200] on button "Save" at bounding box center [380, 203] width 37 height 15
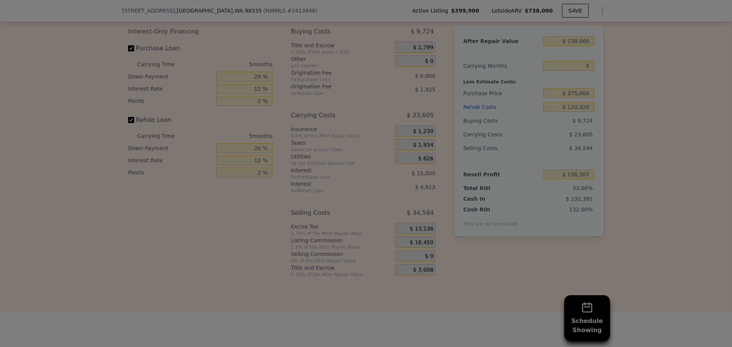
type input "$ 174,757"
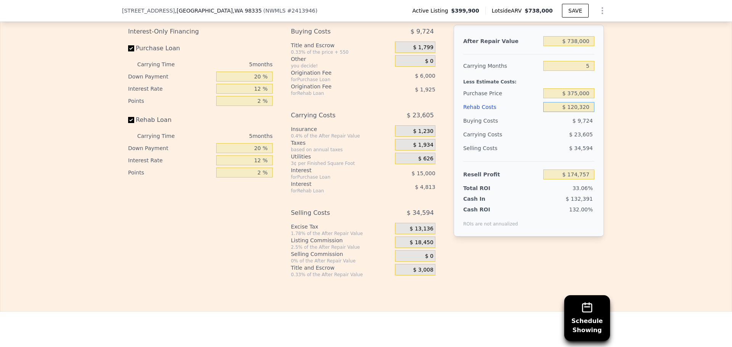
drag, startPoint x: 570, startPoint y: 117, endPoint x: 662, endPoint y: 131, distance: 92.8
click at [657, 128] on div "Edit the assumptions in yellow boxes. Input profit to calculate an offer price.…" at bounding box center [365, 136] width 731 height 284
type input "$ 17"
type input "$ 301,800"
type input "$ 175"
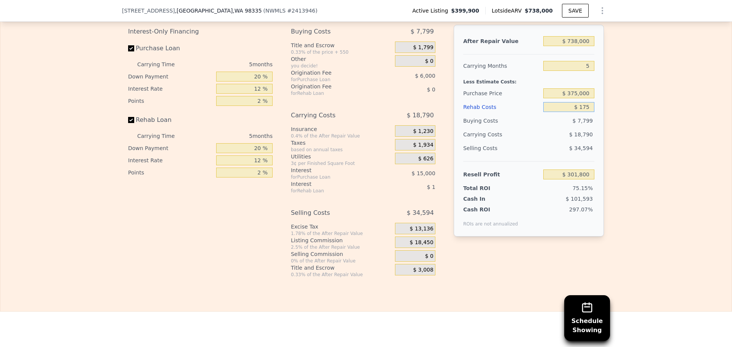
type input "$ 301,634"
type input "$ 1,750"
type input "$ 299,969"
type input "$ 17,500"
type input "$ 283,337"
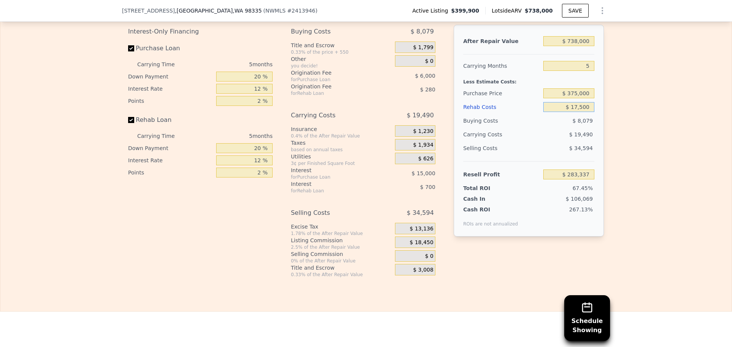
type input "$ 175,000"
type input "$ 117,017"
type input "$ 175,000"
click at [687, 152] on div "Edit the assumptions in yellow boxes. Input profit to calculate an offer price.…" at bounding box center [365, 136] width 731 height 284
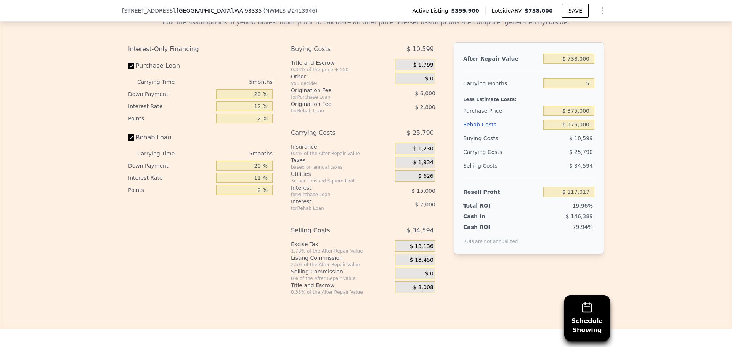
scroll to position [1064, 0]
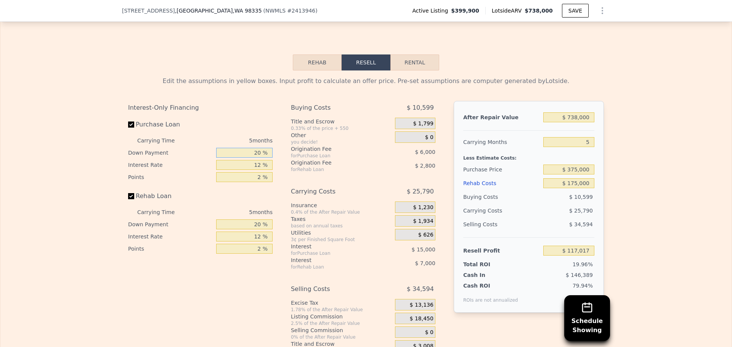
drag, startPoint x: 231, startPoint y: 167, endPoint x: 268, endPoint y: 171, distance: 38.0
click at [266, 159] on div "20 %" at bounding box center [244, 153] width 56 height 12
type input "1 %"
type input "$ 112,027"
type input "10 %"
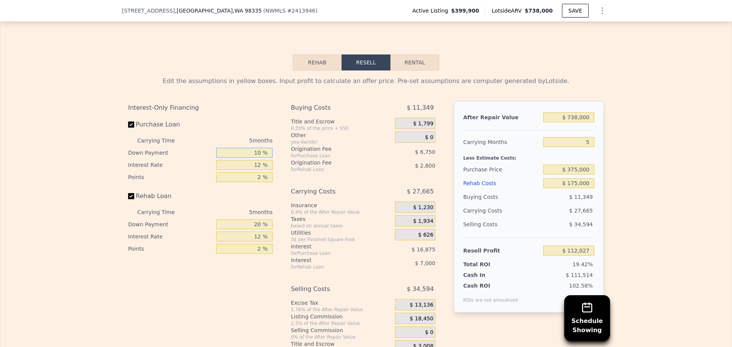
type input "$ 114,392"
type input "10 %"
drag, startPoint x: 248, startPoint y: 177, endPoint x: 305, endPoint y: 181, distance: 56.9
click at [290, 179] on div "Interest-Only Financing Purchase Loan Carrying Time 5 months Down Payment 10 % …" at bounding box center [366, 227] width 476 height 253
type input "1 %"
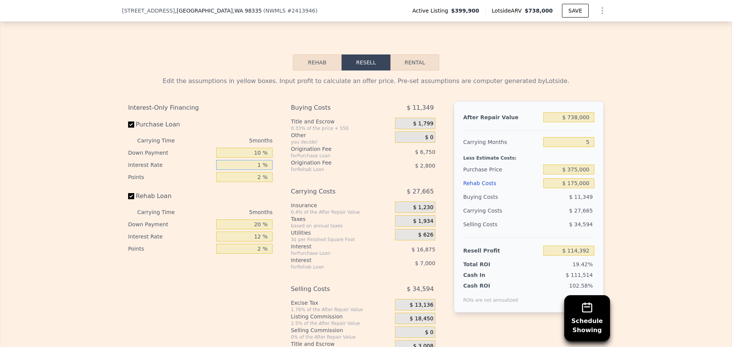
type input "$ 129,862"
type input "11 %"
type input "$ 115,797"
type input "11 %"
drag, startPoint x: 253, startPoint y: 191, endPoint x: 277, endPoint y: 190, distance: 23.3
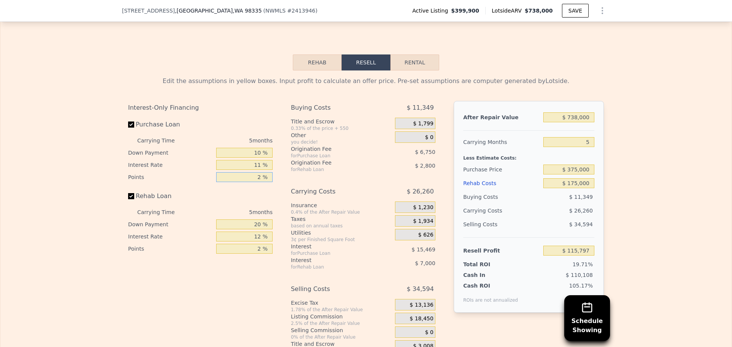
click at [269, 182] on input "2 %" at bounding box center [244, 177] width 56 height 10
type input "1 %"
type input "$ 119,172"
type input "1 %"
drag, startPoint x: 256, startPoint y: 235, endPoint x: 309, endPoint y: 242, distance: 54.2
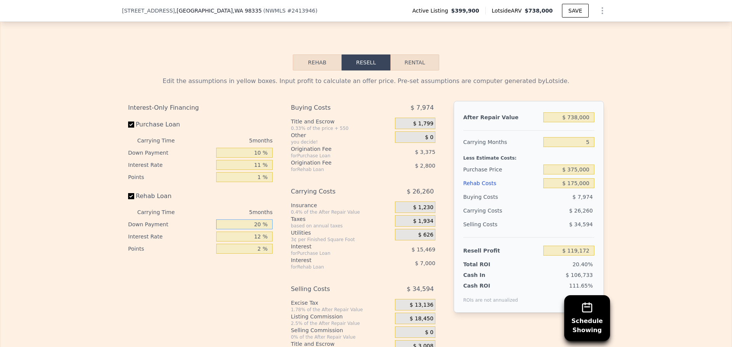
click at [300, 242] on div "Interest-Only Financing Purchase Loan Carrying Time 5 months Down Payment 10 % …" at bounding box center [366, 227] width 476 height 253
type input "1 %"
type input "$ 116,842"
type input "10 %"
type input "$ 117,947"
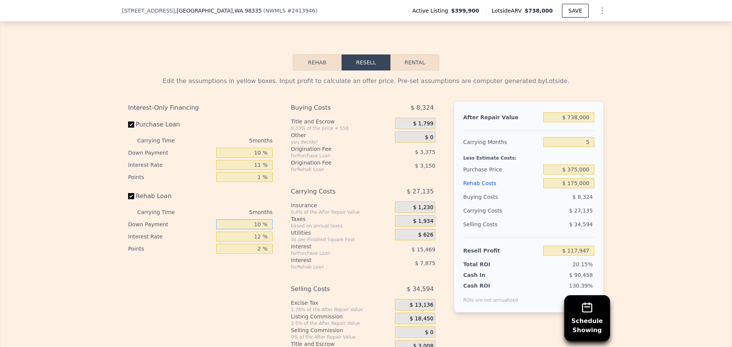
type input "10 %"
drag, startPoint x: 249, startPoint y: 247, endPoint x: 307, endPoint y: 256, distance: 58.6
click at [309, 250] on div "Interest-Only Financing Purchase Loan Carrying Time 5 months Down Payment 10 % …" at bounding box center [366, 227] width 476 height 253
type input "1 %"
type input "$ 125,167"
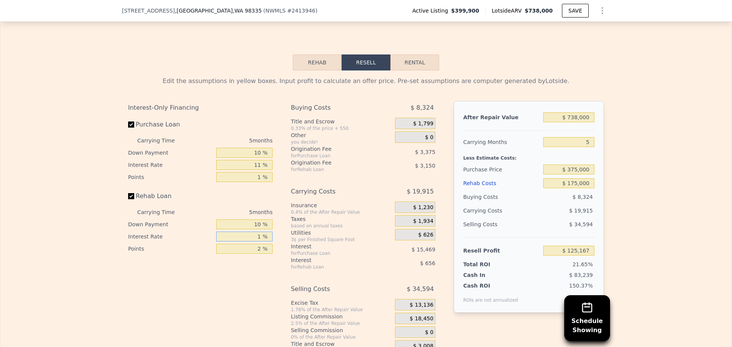
type input "11 %"
type input "$ 118,602"
type input "11 %"
drag, startPoint x: 249, startPoint y: 257, endPoint x: 295, endPoint y: 258, distance: 45.7
click at [290, 258] on div "Interest-Only Financing Purchase Loan Carrying Time 5 months Down Payment 10 % …" at bounding box center [366, 227] width 476 height 253
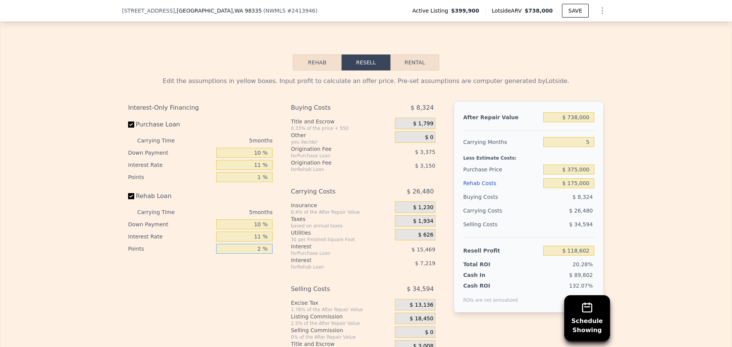
type input "1 %"
type input "$ 120,177"
type input "1 %"
click at [238, 299] on div "Interest-Only Financing Purchase Loan Carrying Time 5 months Down Payment 10 % …" at bounding box center [203, 227] width 151 height 253
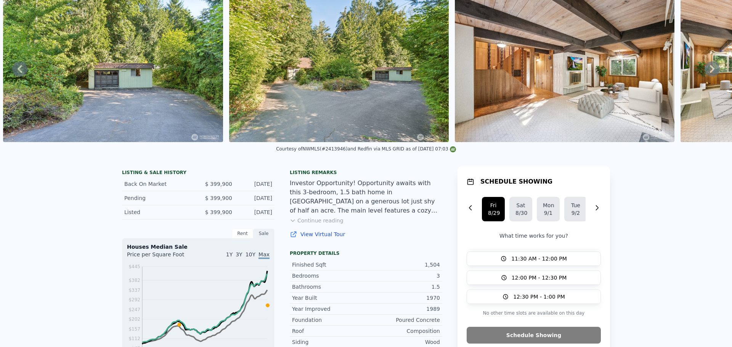
scroll to position [3, 0]
